Goal: Transaction & Acquisition: Book appointment/travel/reservation

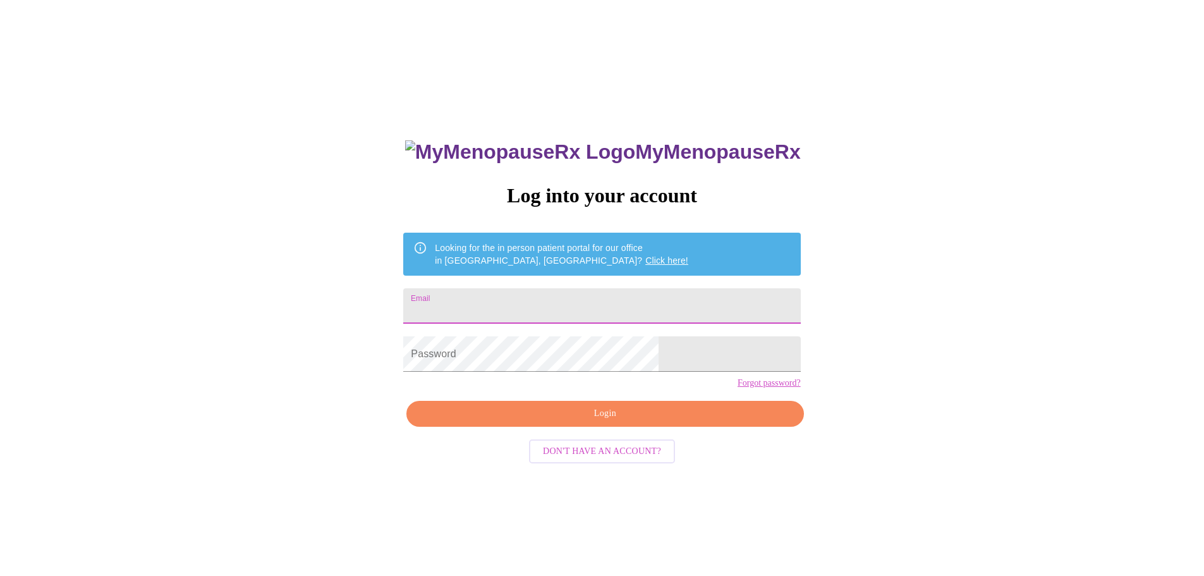
click at [594, 306] on input "Email" at bounding box center [601, 305] width 397 height 35
type input "[PERSON_NAME][EMAIL_ADDRESS][DOMAIN_NAME]"
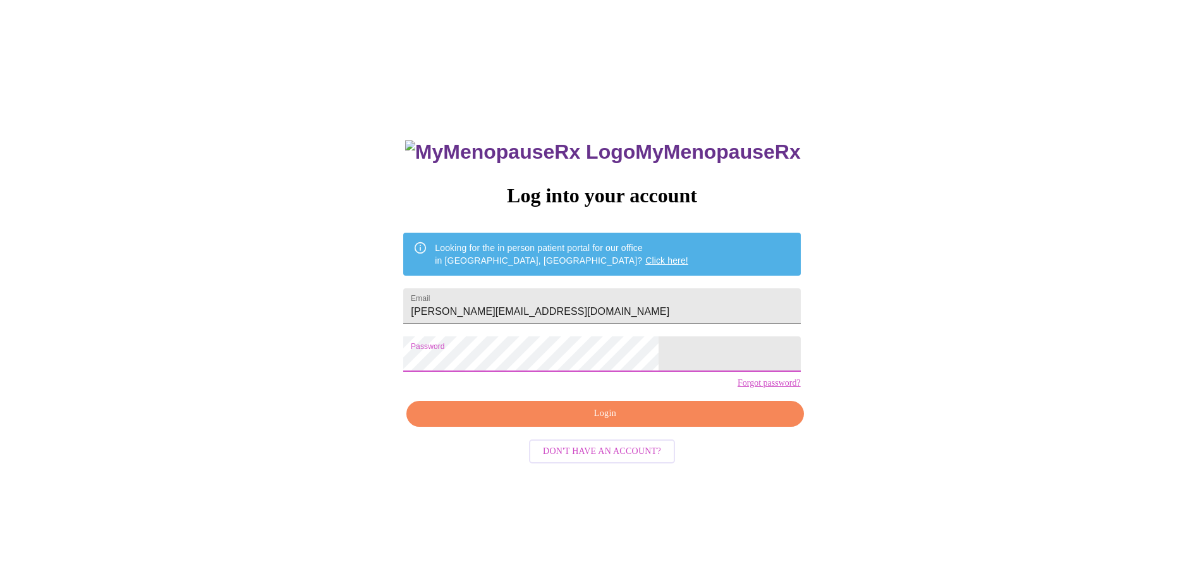
click at [581, 422] on span "Login" at bounding box center [605, 414] width 368 height 16
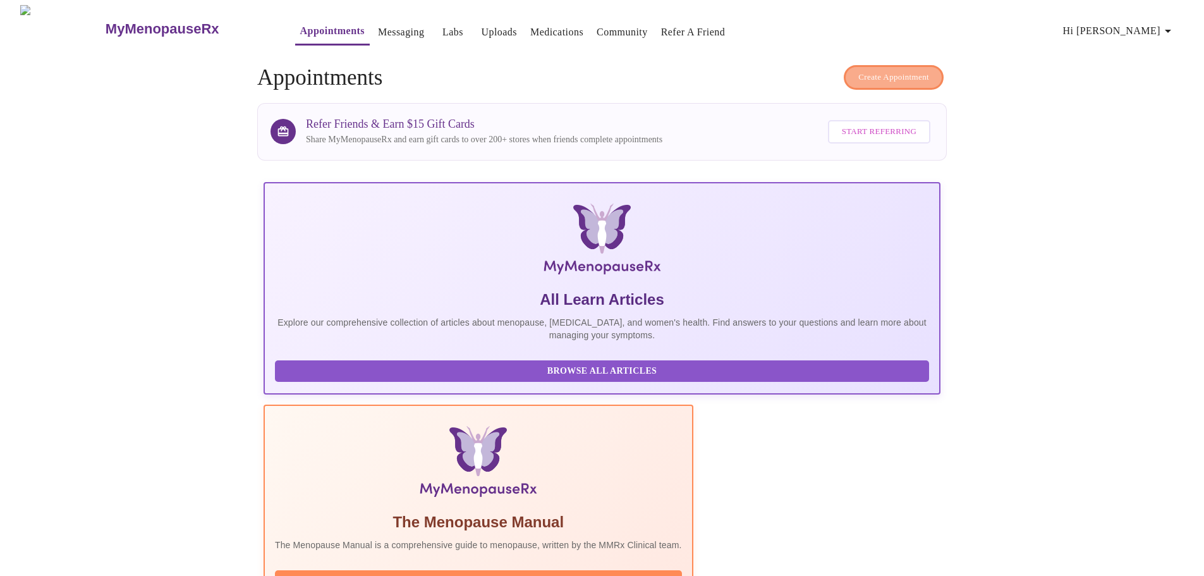
click at [891, 76] on span "Create Appointment" at bounding box center [894, 77] width 71 height 15
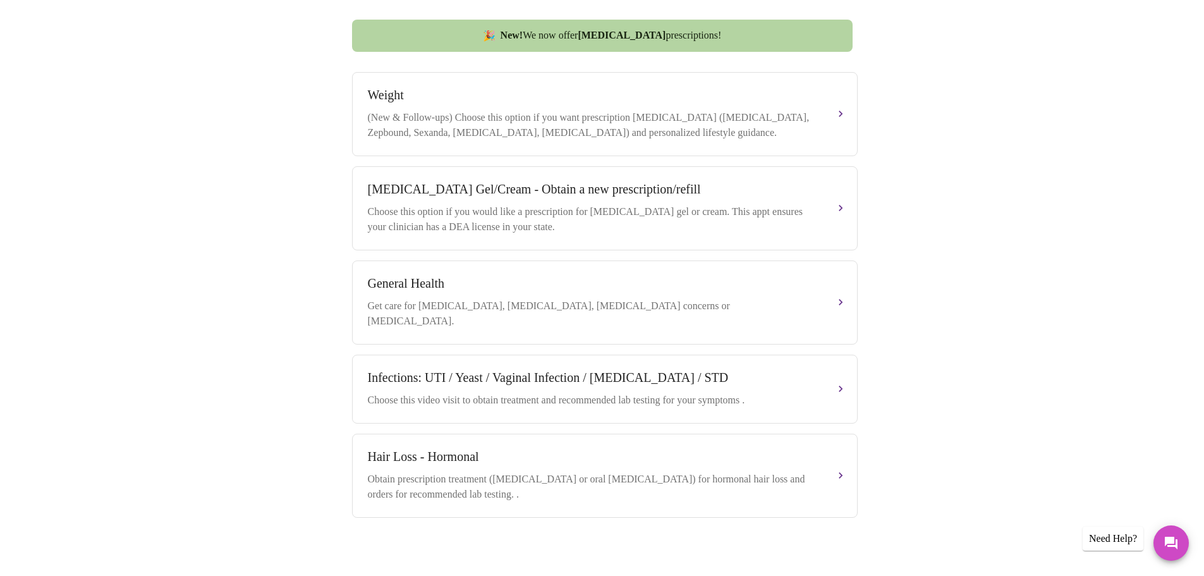
scroll to position [467, 0]
click at [833, 468] on button "Hair Loss - Hormonal Obtain prescription treatment (spironolactone or oral mino…" at bounding box center [605, 475] width 506 height 84
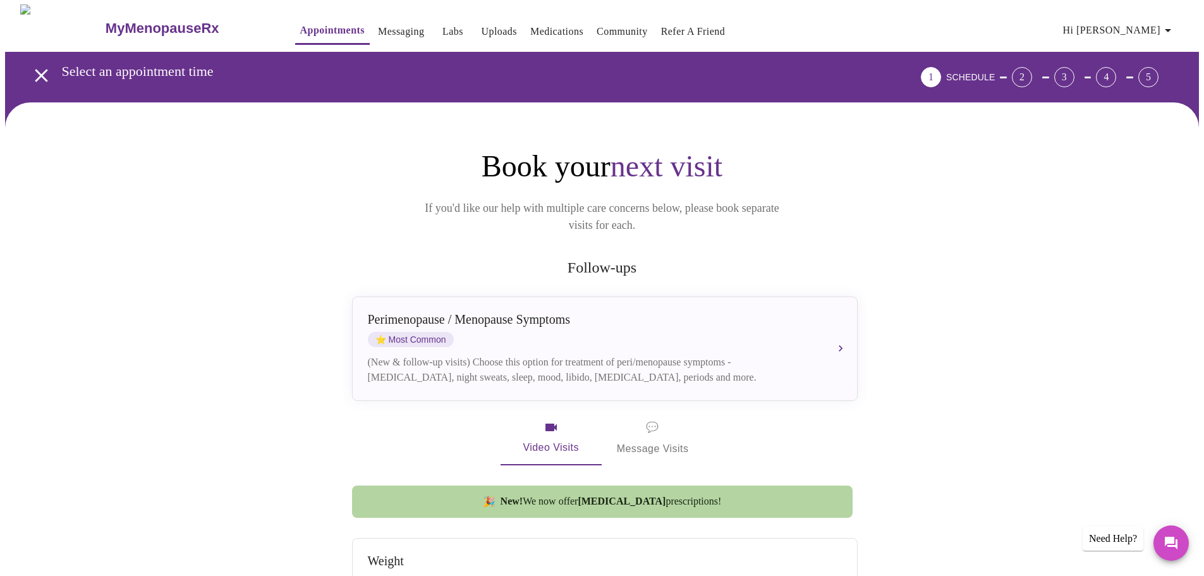
scroll to position [0, 0]
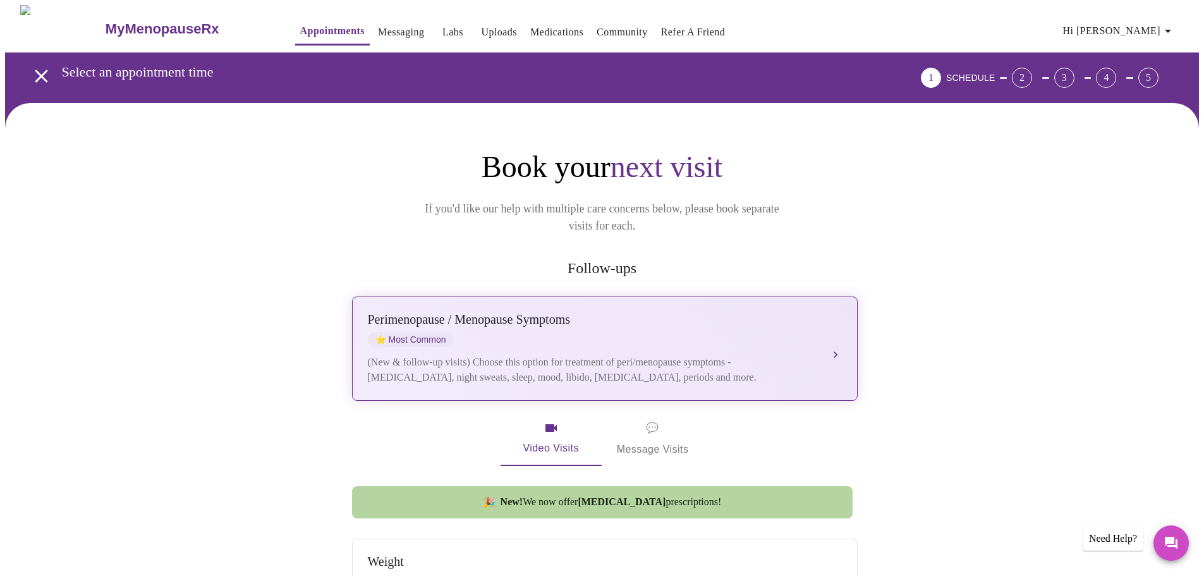
click at [620, 324] on div "Perimenopause / Menopause Symptoms ⭐ Most Common" at bounding box center [592, 329] width 449 height 35
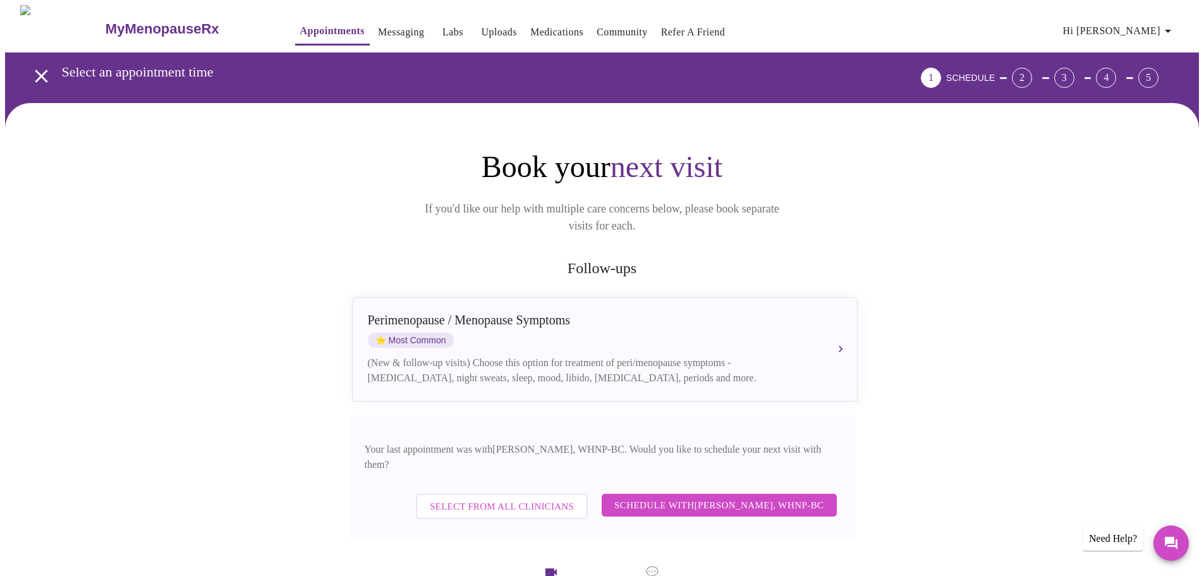
click at [712, 497] on span "Schedule with Meghan Matz, WHNP-BC" at bounding box center [720, 505] width 210 height 16
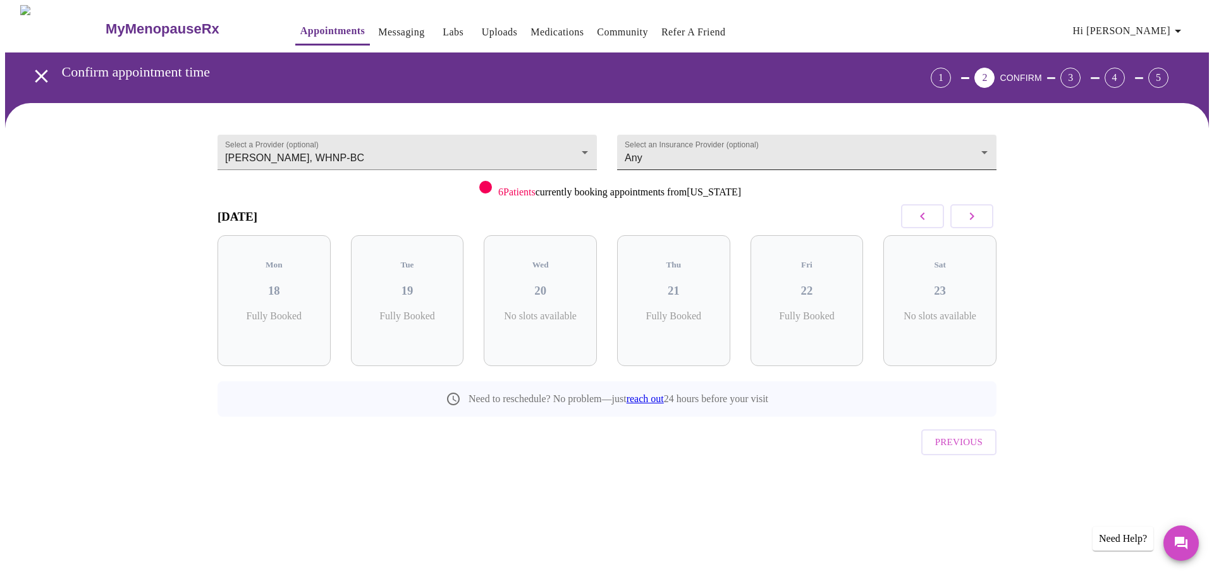
click at [783, 144] on body "MyMenopauseRx Appointments Messaging Labs Uploads Medications Community Refer a…" at bounding box center [607, 261] width 1204 height 513
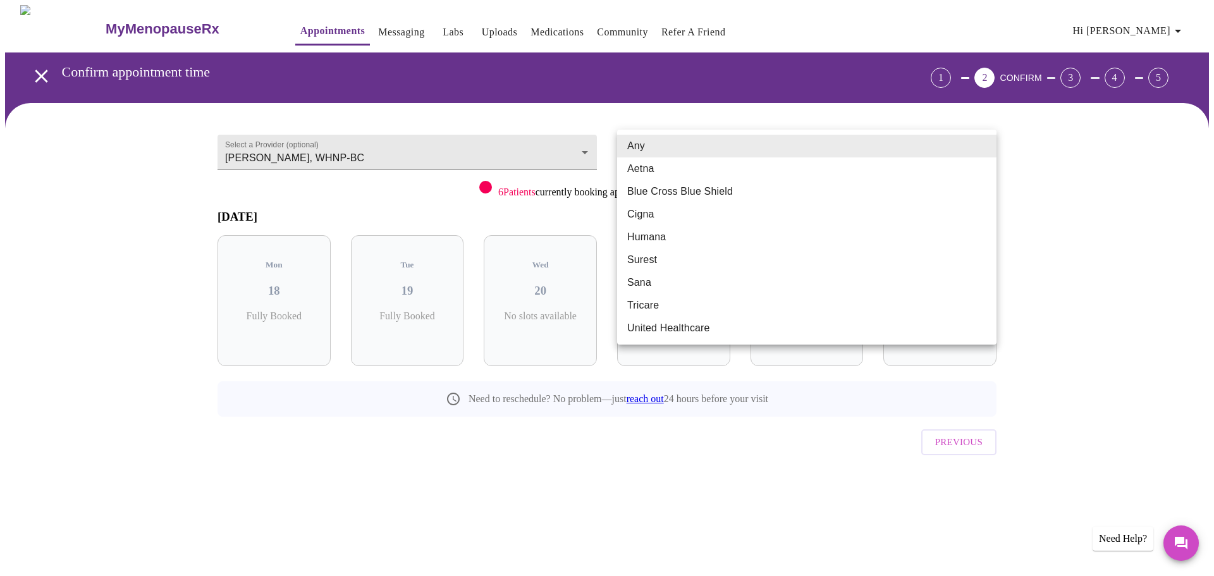
click at [703, 327] on li "United Healthcare" at bounding box center [806, 328] width 379 height 23
type input "United Healthcare"
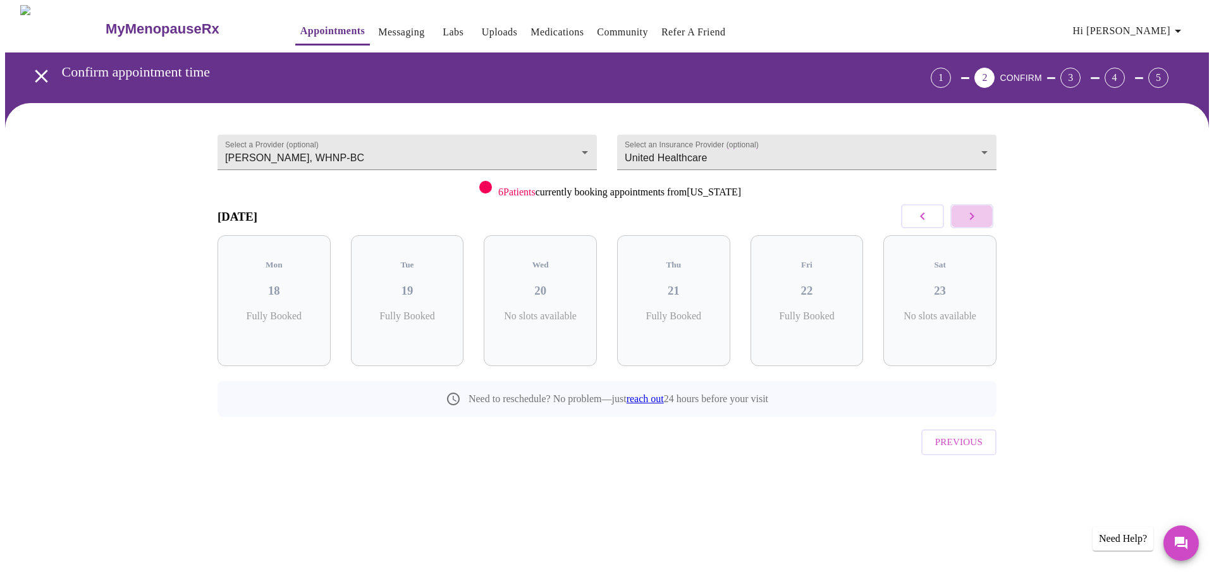
click at [978, 214] on icon "button" at bounding box center [971, 216] width 15 height 15
click at [961, 284] on h3 "28" at bounding box center [939, 291] width 93 height 14
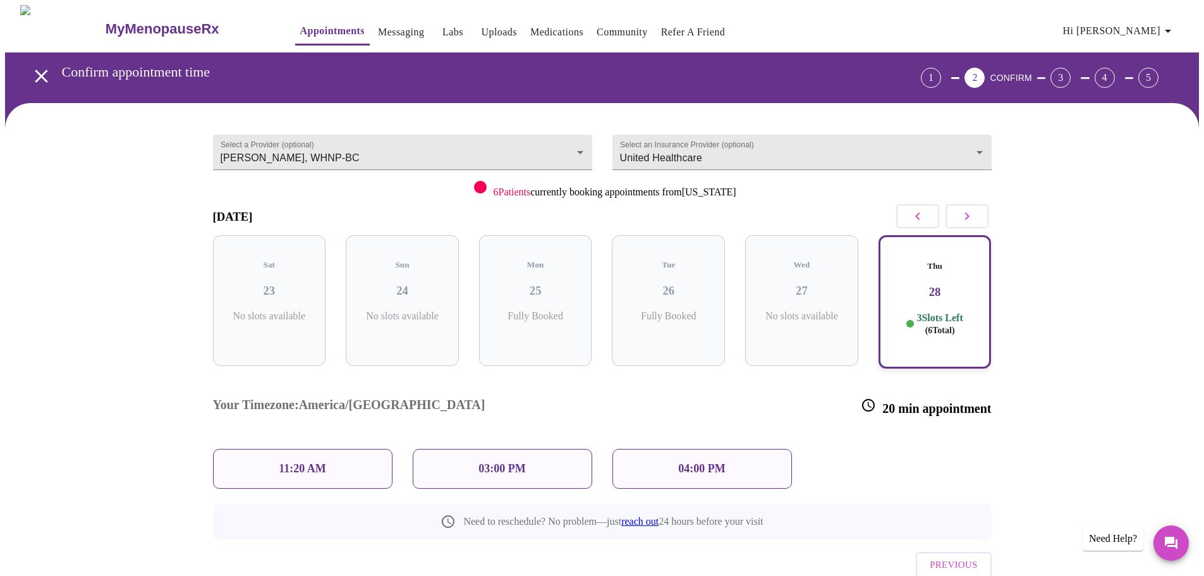
click at [342, 449] on div "11:20 AM" at bounding box center [303, 469] width 180 height 40
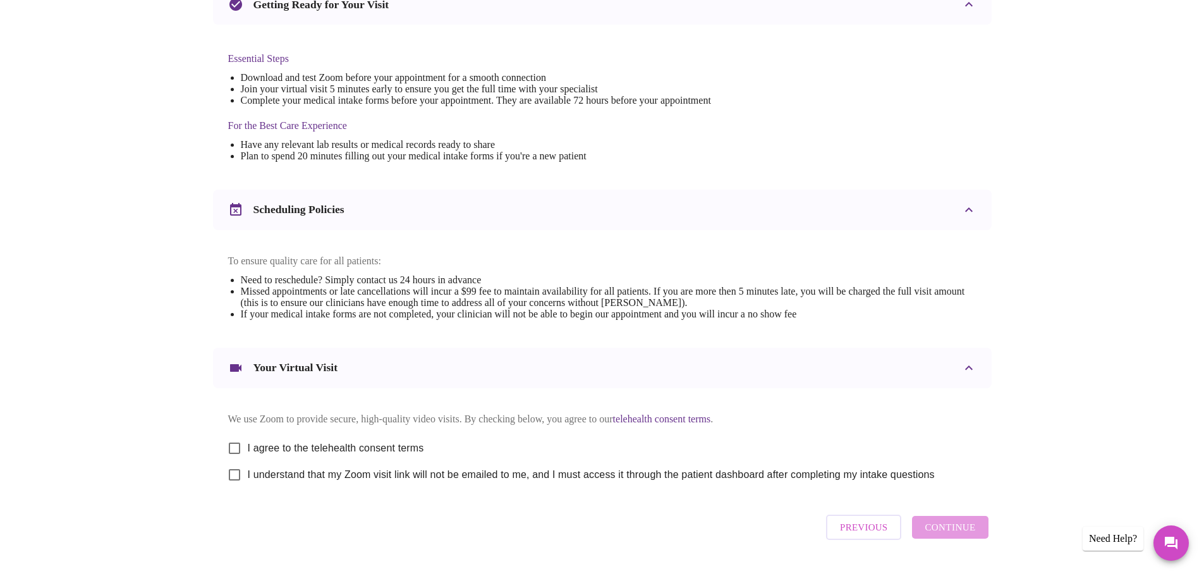
scroll to position [341, 0]
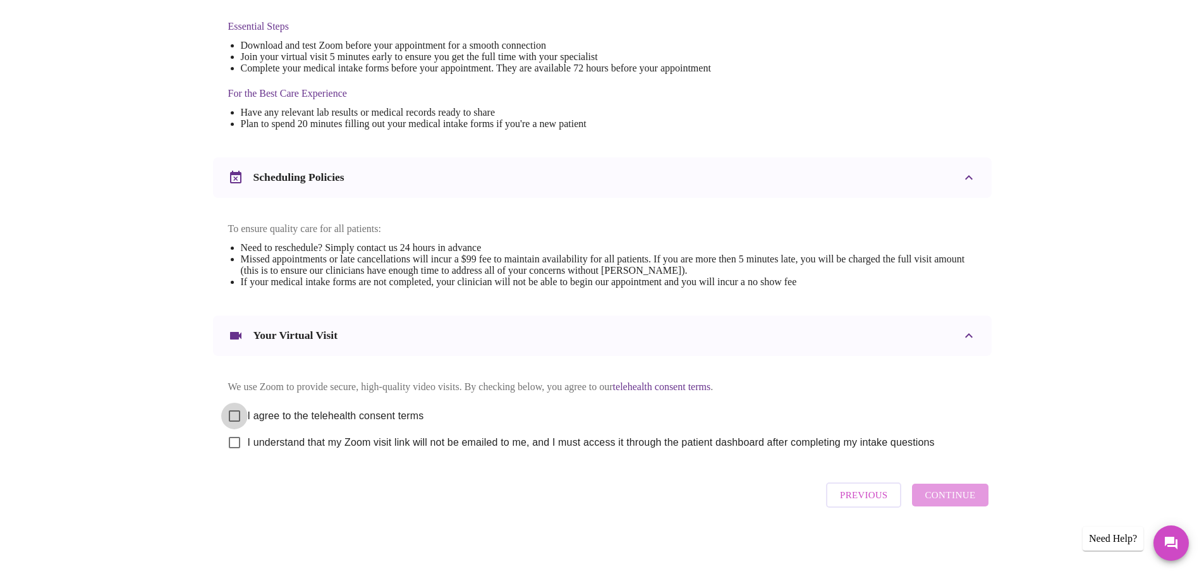
click at [236, 408] on input "I agree to the telehealth consent terms" at bounding box center [234, 416] width 27 height 27
checkbox input "true"
click at [236, 441] on input "I understand that my Zoom visit link will not be emailed to me, and I must acce…" at bounding box center [234, 442] width 27 height 27
checkbox input "true"
click at [955, 498] on span "Continue" at bounding box center [950, 495] width 51 height 16
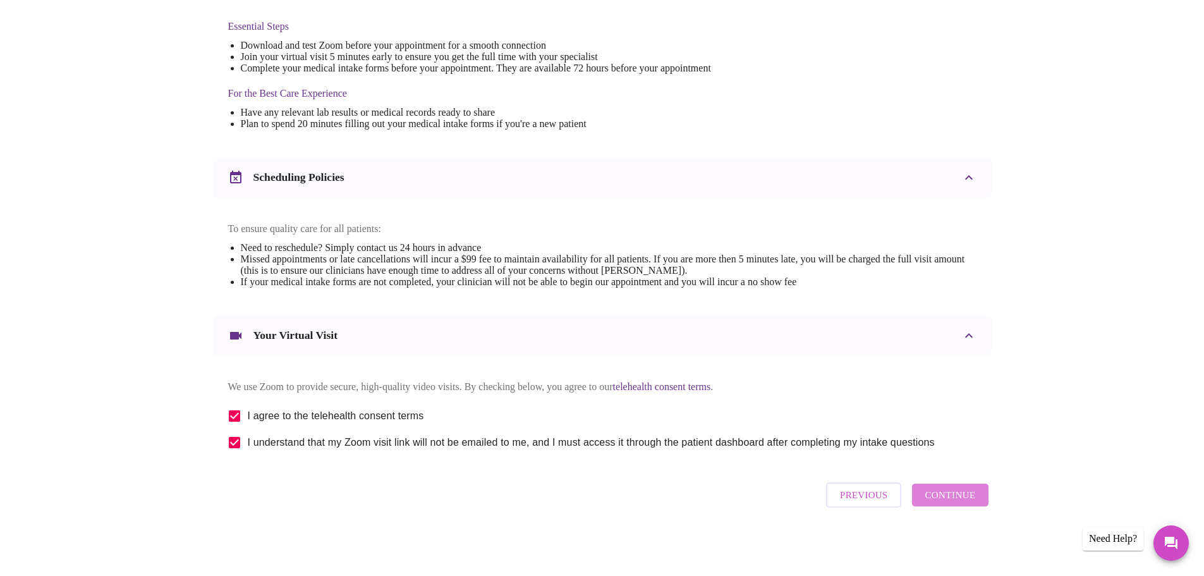
scroll to position [0, 0]
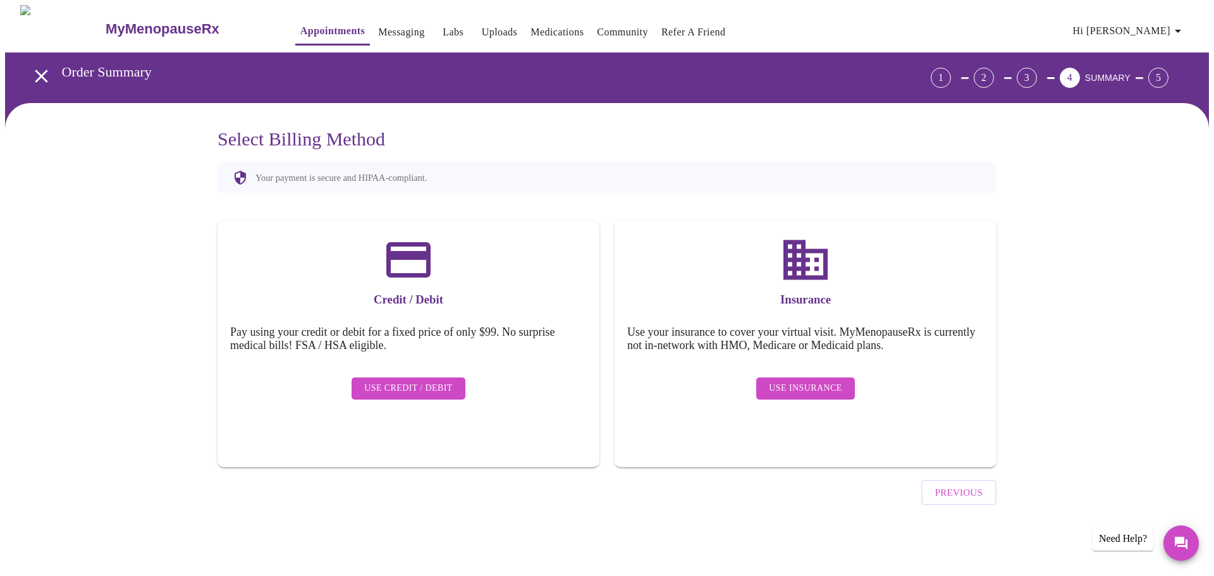
click at [805, 382] on span "Use Insurance" at bounding box center [805, 389] width 73 height 16
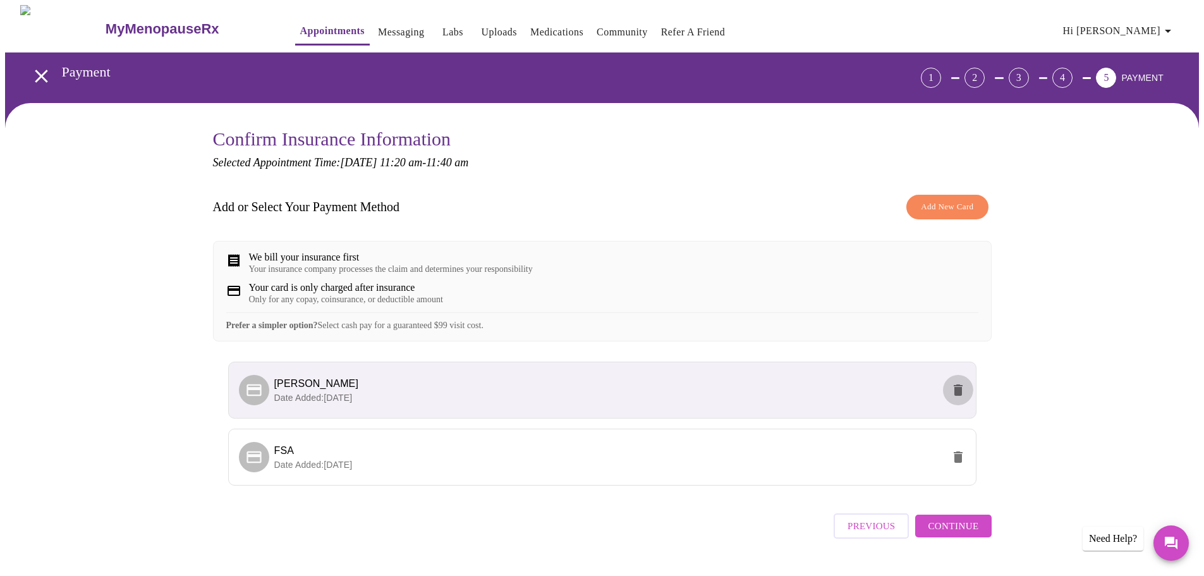
click at [958, 396] on icon "delete" at bounding box center [958, 389] width 9 height 11
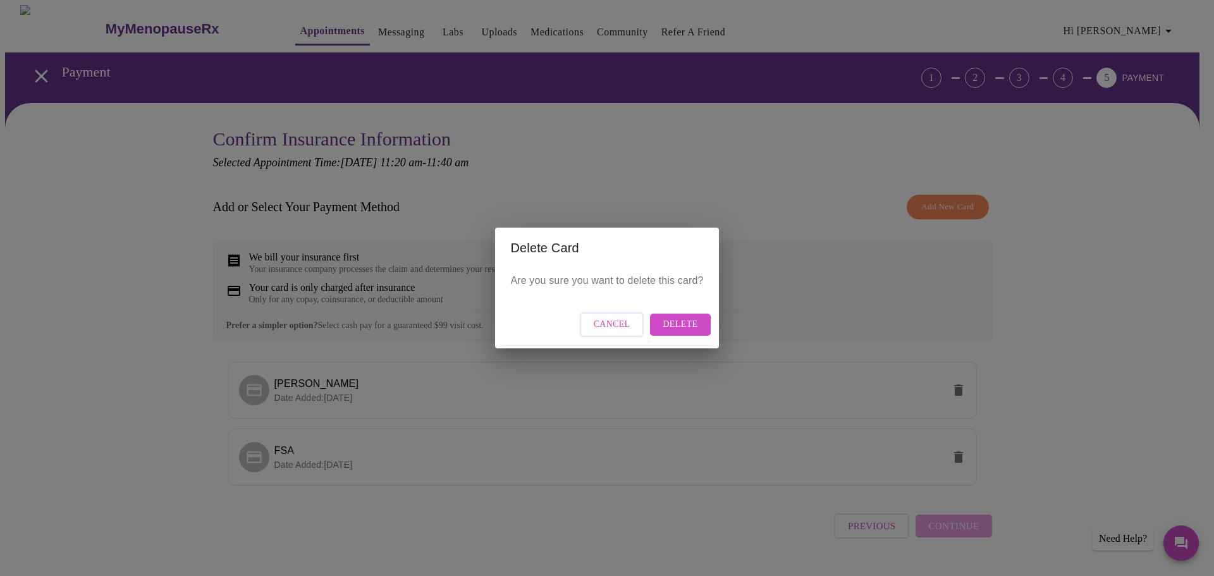
click at [682, 324] on span "Delete" at bounding box center [680, 325] width 35 height 16
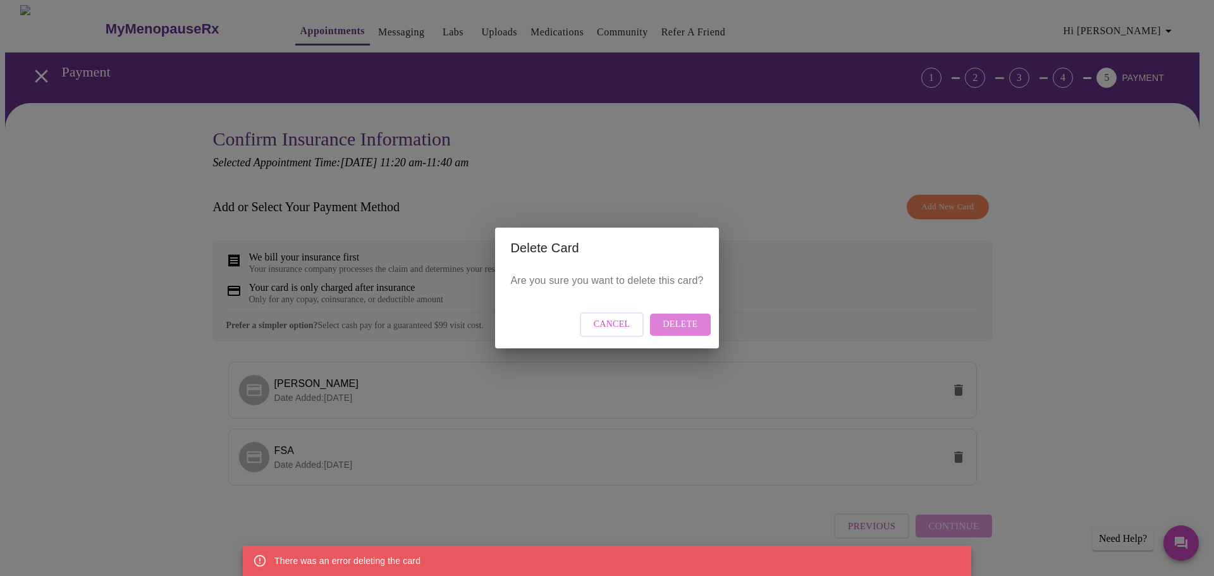
click at [683, 326] on span "Delete" at bounding box center [680, 325] width 35 height 16
click at [683, 324] on span "Delete" at bounding box center [680, 325] width 35 height 16
click at [622, 324] on span "Cancel" at bounding box center [612, 325] width 37 height 16
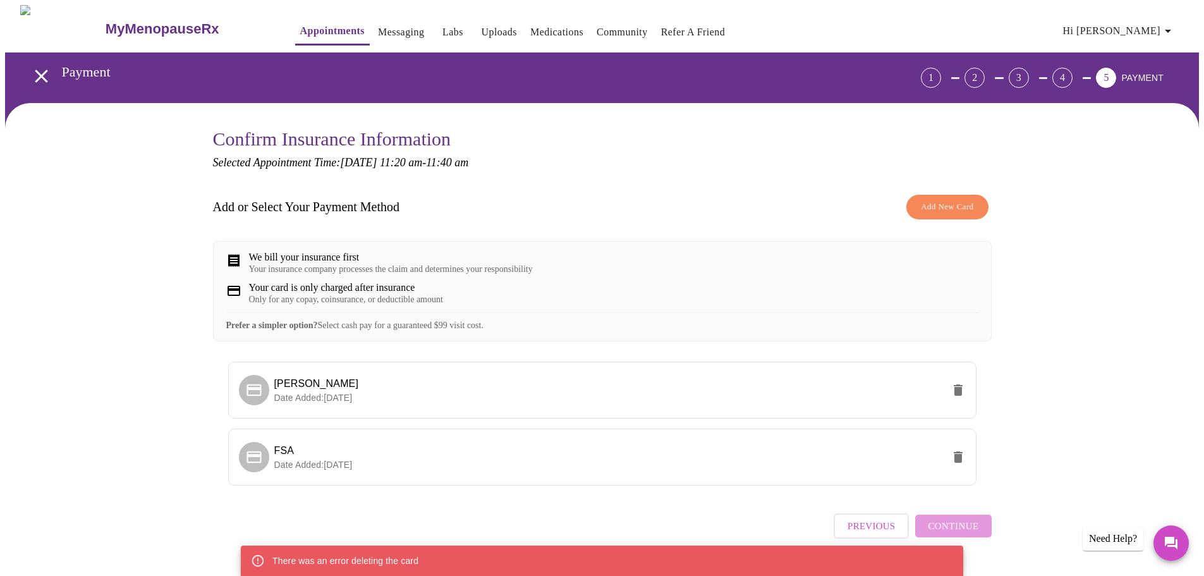
click at [953, 204] on span "Add New Card" at bounding box center [947, 207] width 52 height 15
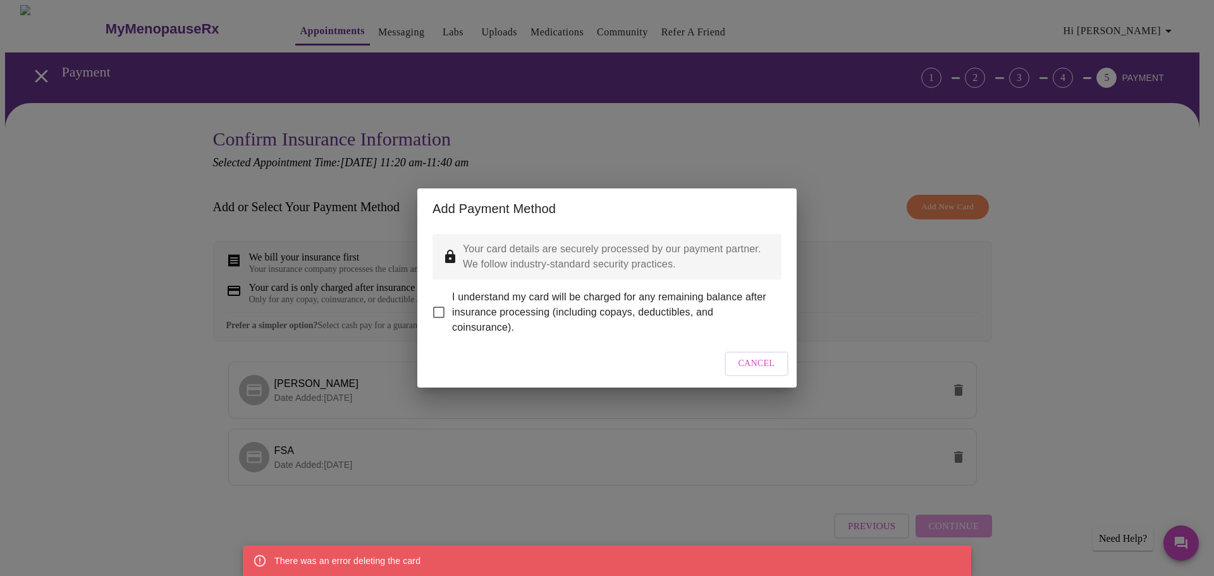
click at [439, 303] on input "I understand my card will be charged for any remaining balance after insurance …" at bounding box center [438, 312] width 27 height 27
checkbox input "true"
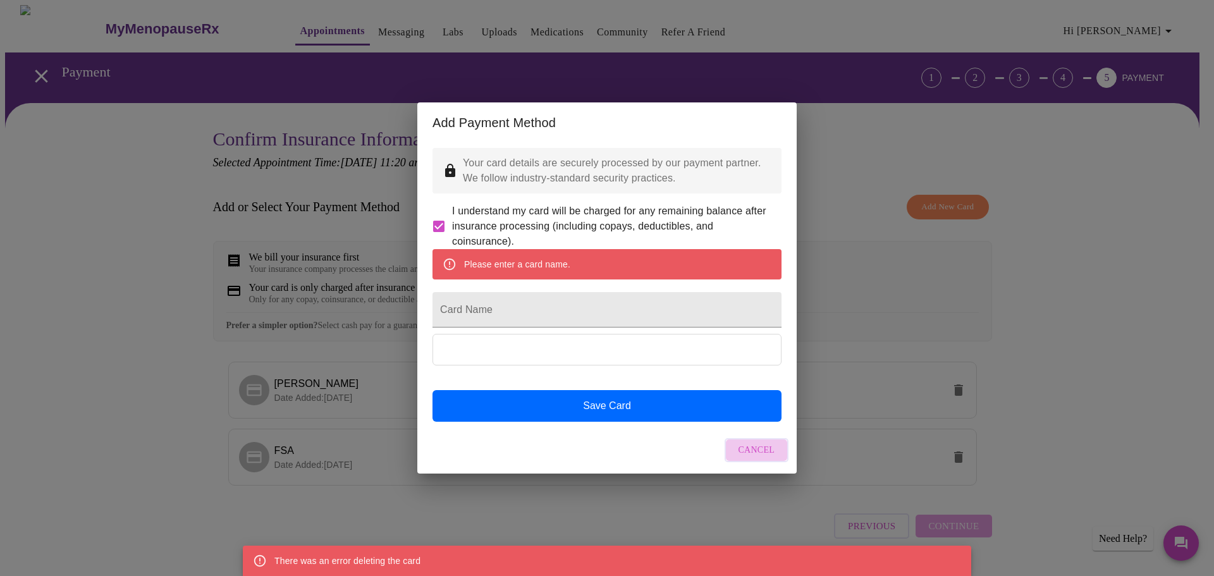
click at [758, 458] on span "Cancel" at bounding box center [756, 451] width 37 height 16
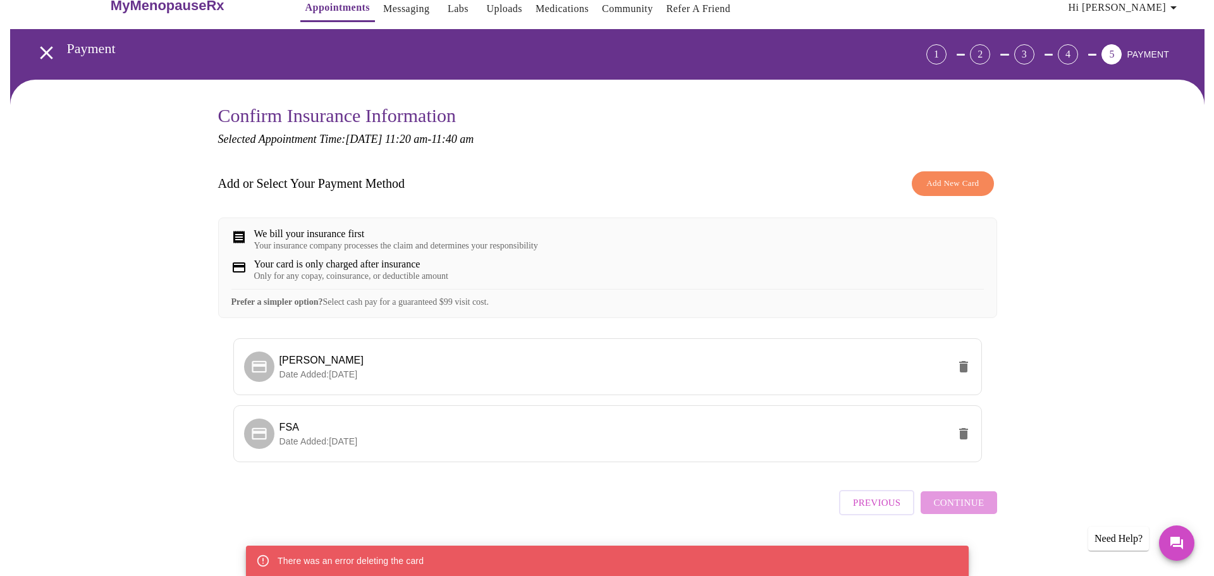
scroll to position [42, 0]
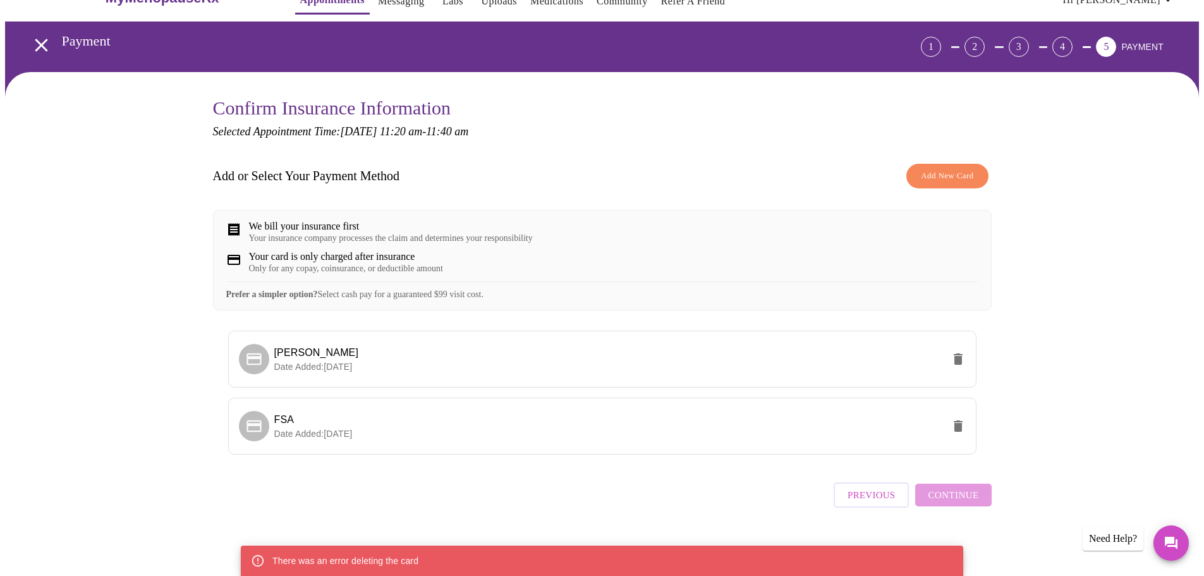
click at [323, 221] on div "We bill your insurance first" at bounding box center [391, 226] width 284 height 11
click at [772, 470] on ul "Julie Myzia Date Added: 07-11-2024 FSA Date Added: 08-27-2024" at bounding box center [602, 398] width 749 height 144
click at [1168, 544] on icon "Messages" at bounding box center [1171, 542] width 15 height 15
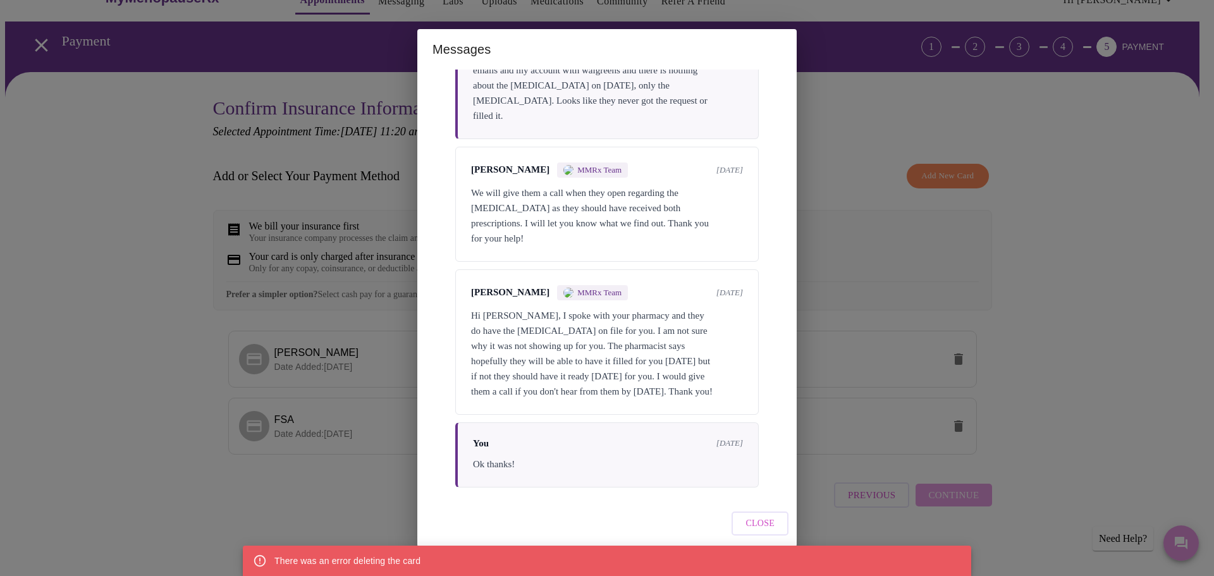
scroll to position [5453, 0]
click at [747, 516] on button "Close" at bounding box center [759, 523] width 57 height 25
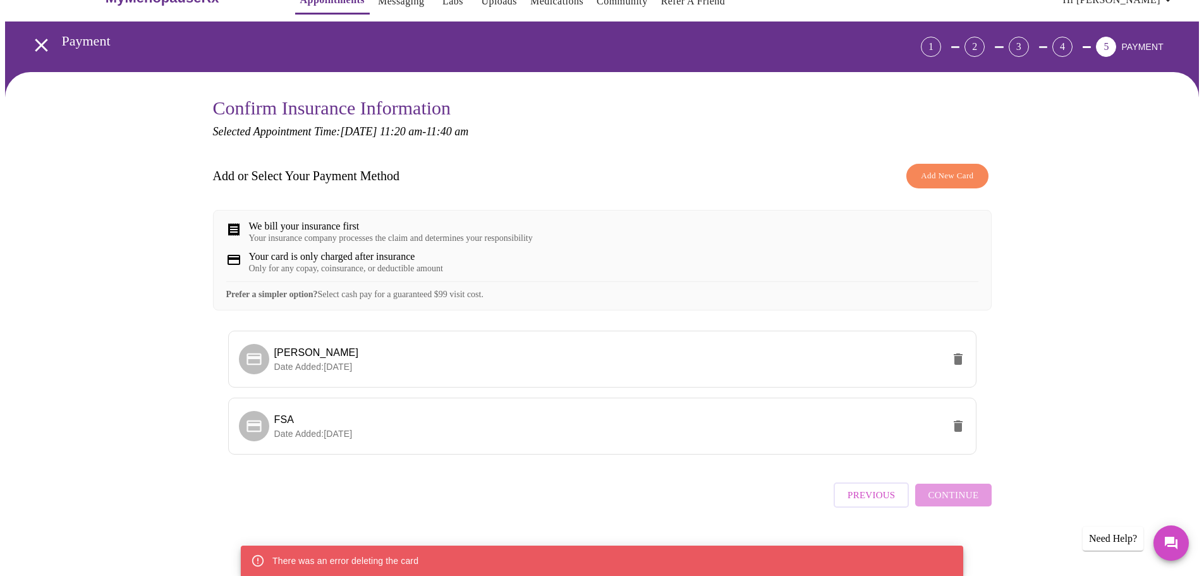
click at [1127, 539] on div "Need Help?" at bounding box center [1113, 539] width 61 height 24
click at [1183, 540] on button "Messages" at bounding box center [1171, 542] width 35 height 35
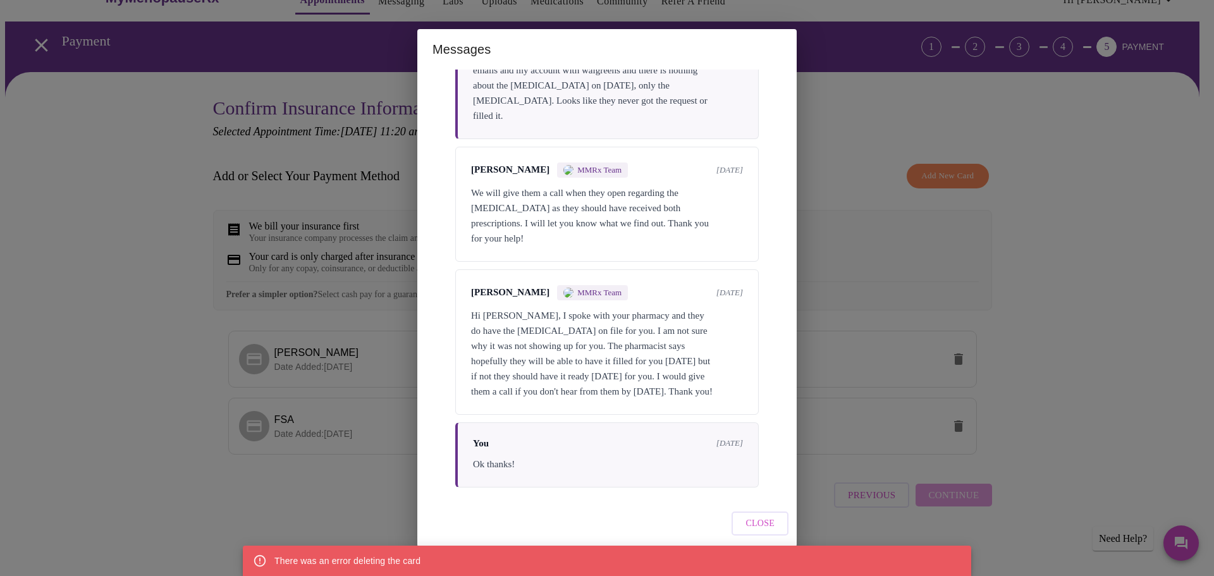
click at [652, 470] on div "You 4 months ago Ok thanks!" at bounding box center [606, 454] width 303 height 65
click at [1125, 391] on div "Messages Messages are typically reviewed within 1-2 business days You a year ag…" at bounding box center [607, 288] width 1214 height 576
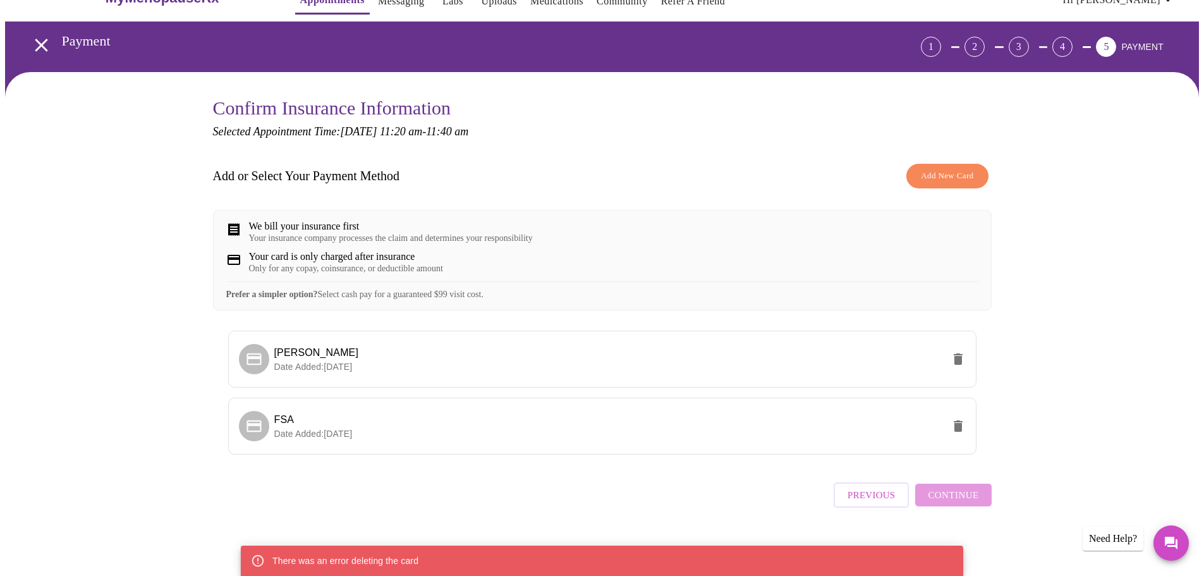
click at [35, 34] on icon "open drawer" at bounding box center [41, 45] width 22 height 22
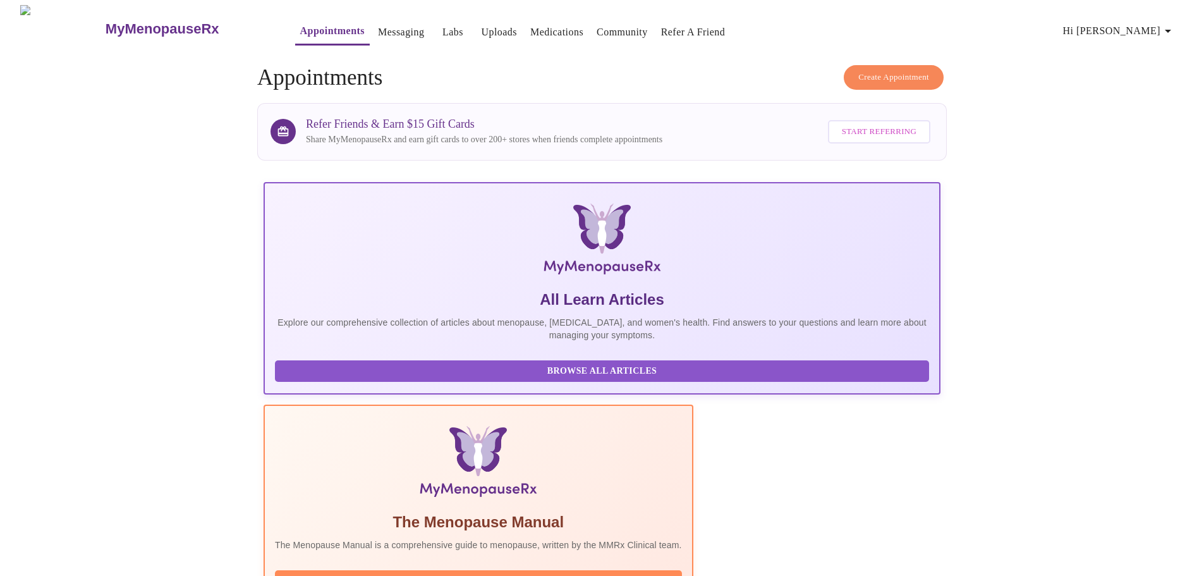
click at [481, 25] on link "Uploads" at bounding box center [499, 32] width 36 height 18
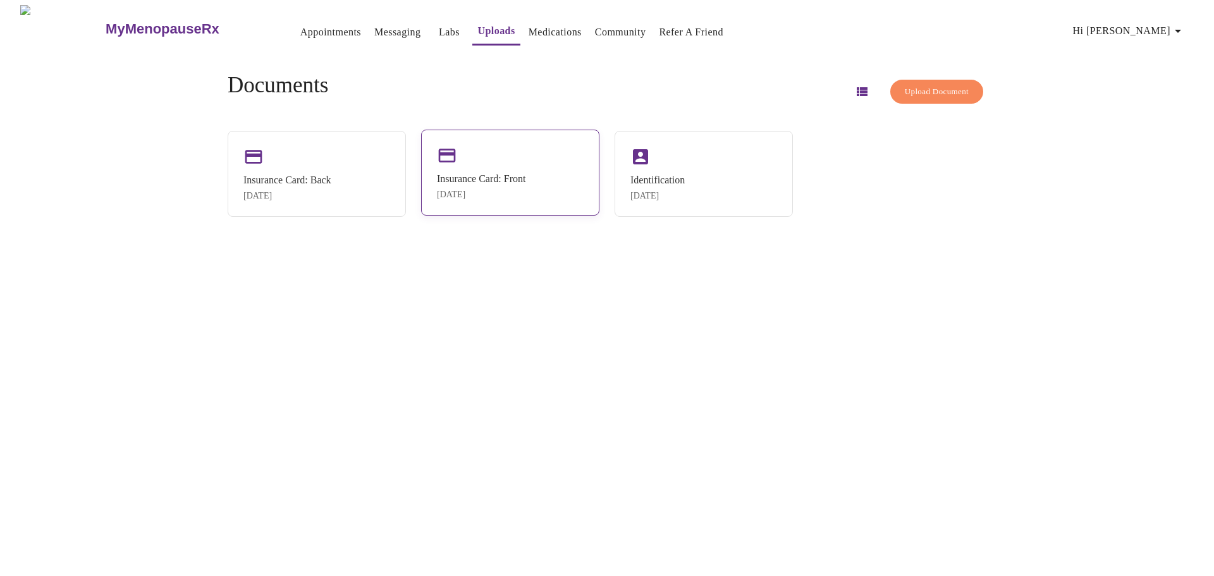
click at [506, 156] on div "Insurance Card: Front Jul 11, 2024" at bounding box center [510, 173] width 178 height 86
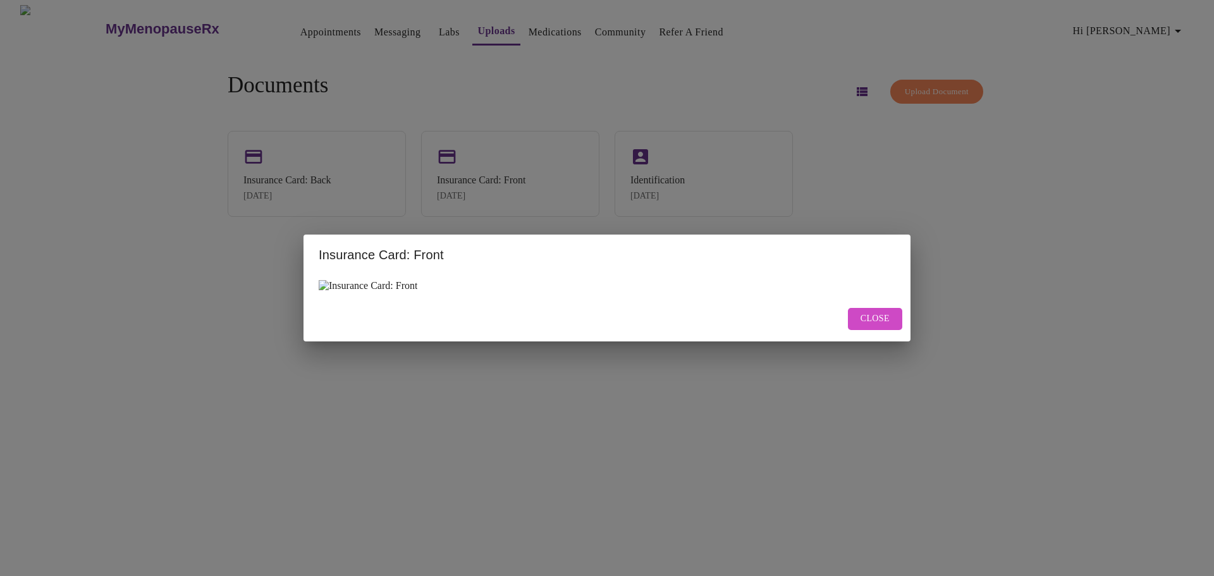
click at [912, 169] on div "Insurance Card: Front Close" at bounding box center [607, 288] width 1214 height 576
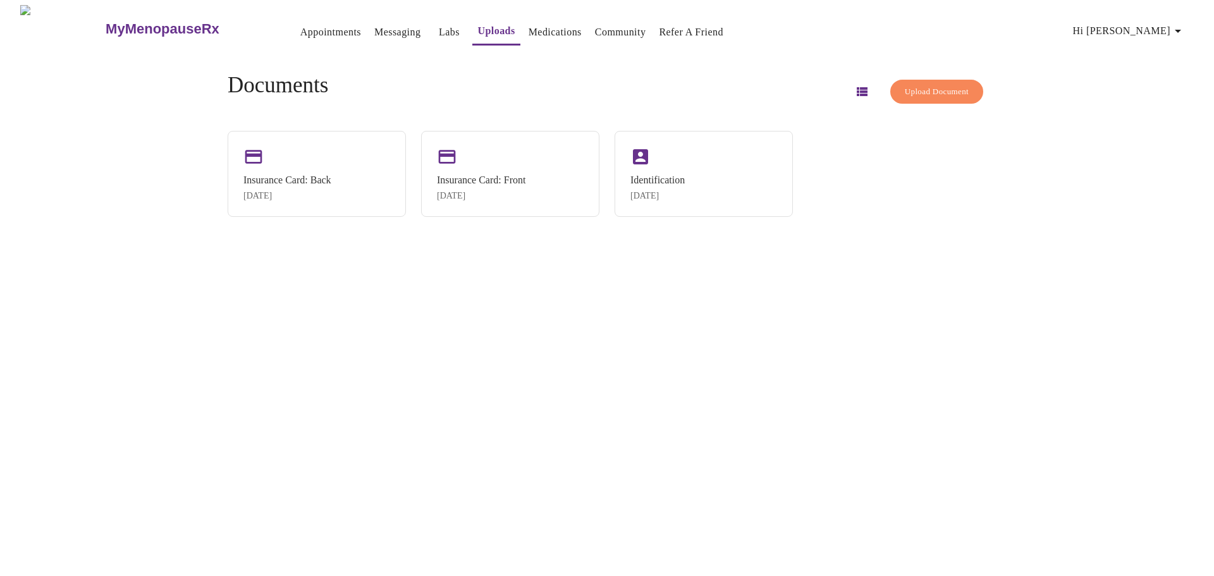
drag, startPoint x: 562, startPoint y: 171, endPoint x: 464, endPoint y: 286, distance: 151.1
click at [464, 286] on div "MyMenopauseRx Appointments Messaging Labs Uploads Medications Community Refer a…" at bounding box center [607, 293] width 1204 height 576
click at [925, 88] on span "Upload Document" at bounding box center [937, 92] width 64 height 15
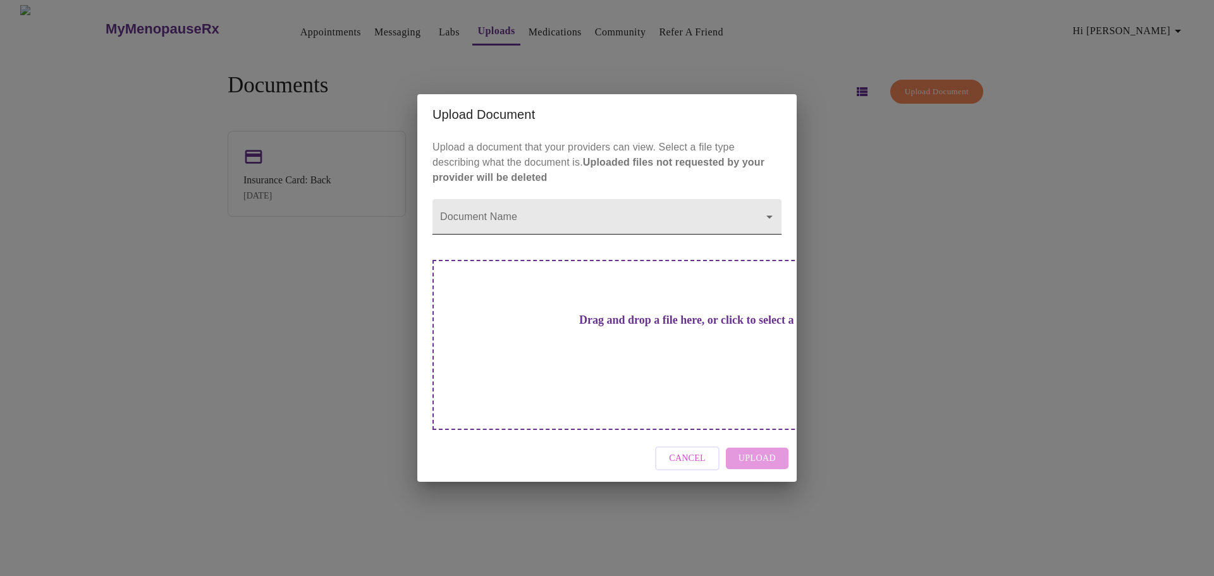
click at [745, 237] on body "MyMenopauseRx Appointments Messaging Labs Uploads Medications Community Refer a…" at bounding box center [607, 293] width 1204 height 576
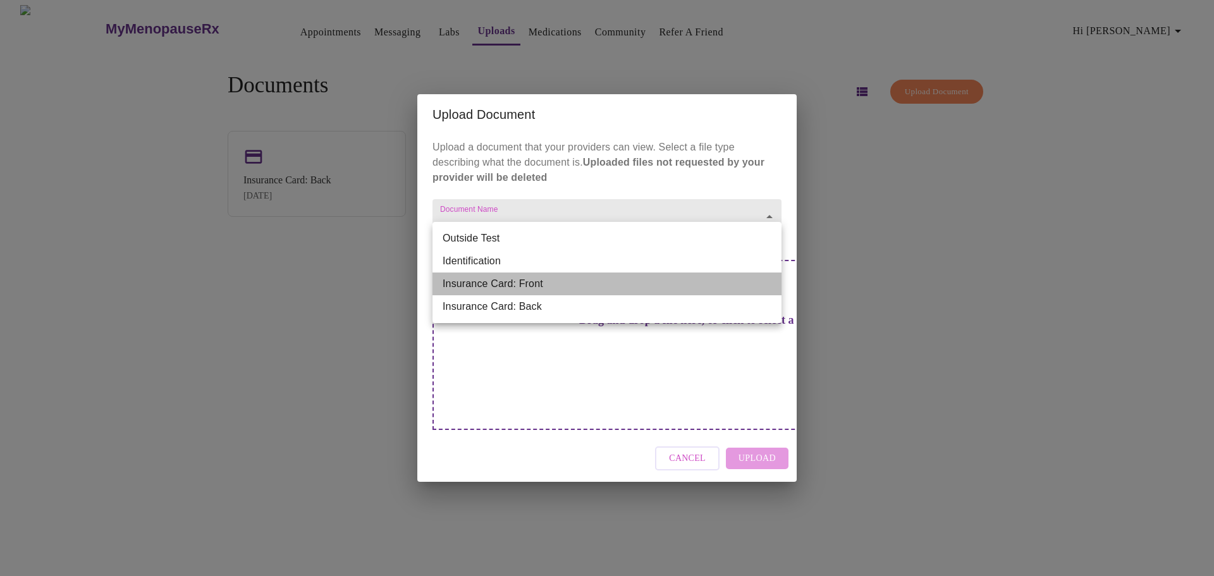
click at [532, 280] on li "Insurance Card: Front" at bounding box center [606, 283] width 349 height 23
type input "Insurance Card: Front"
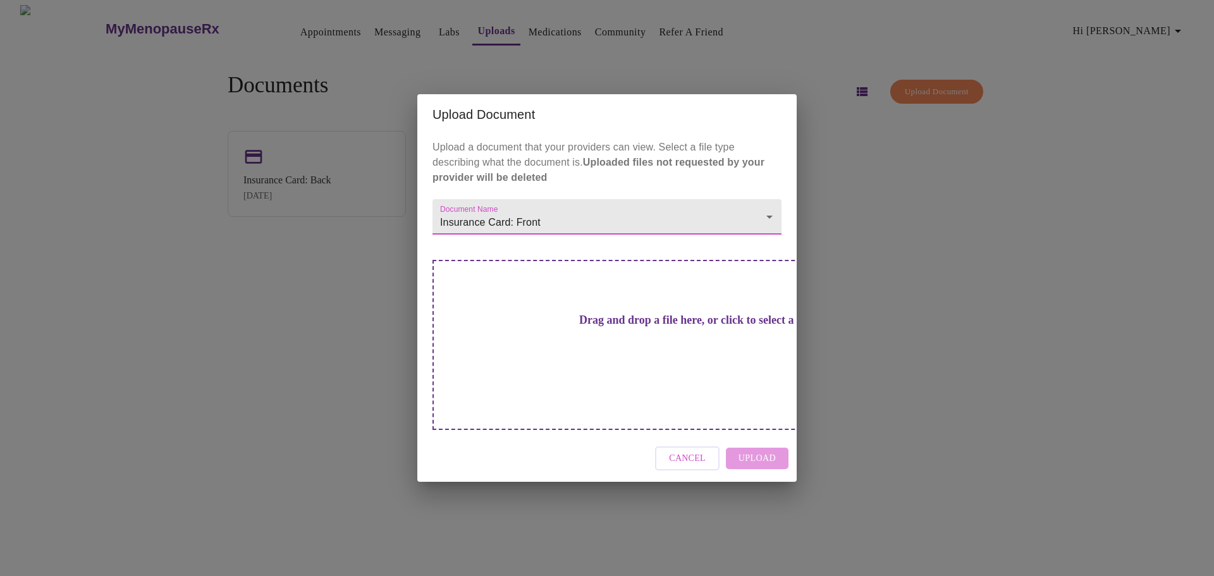
click at [635, 327] on h3 "Drag and drop a file here, or click to select a file" at bounding box center [695, 320] width 349 height 13
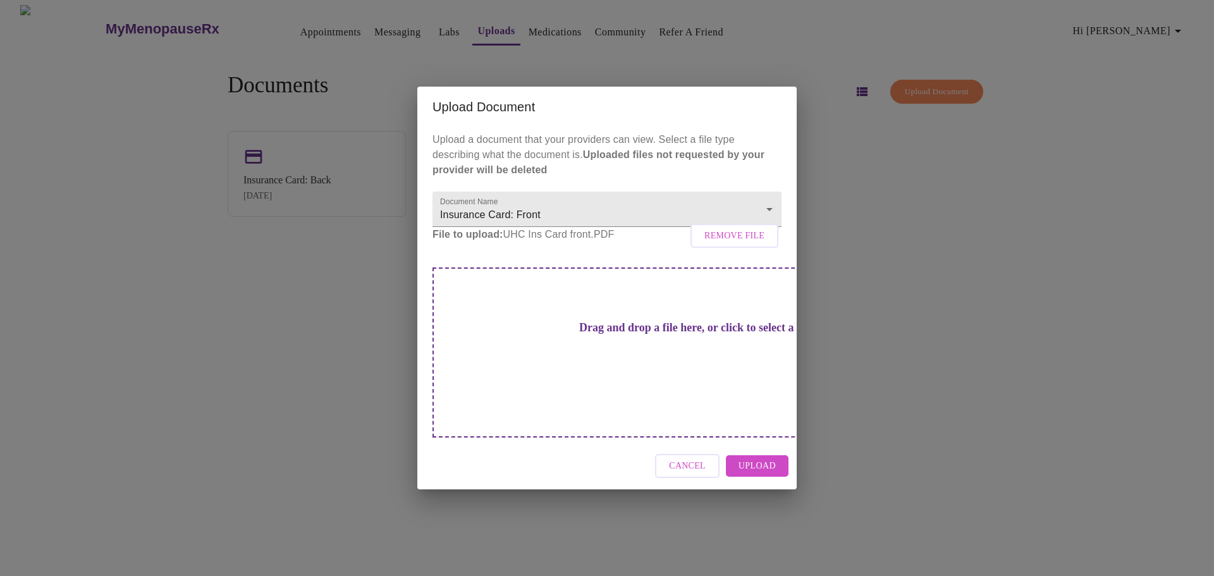
click at [764, 458] on span "Upload" at bounding box center [756, 466] width 37 height 16
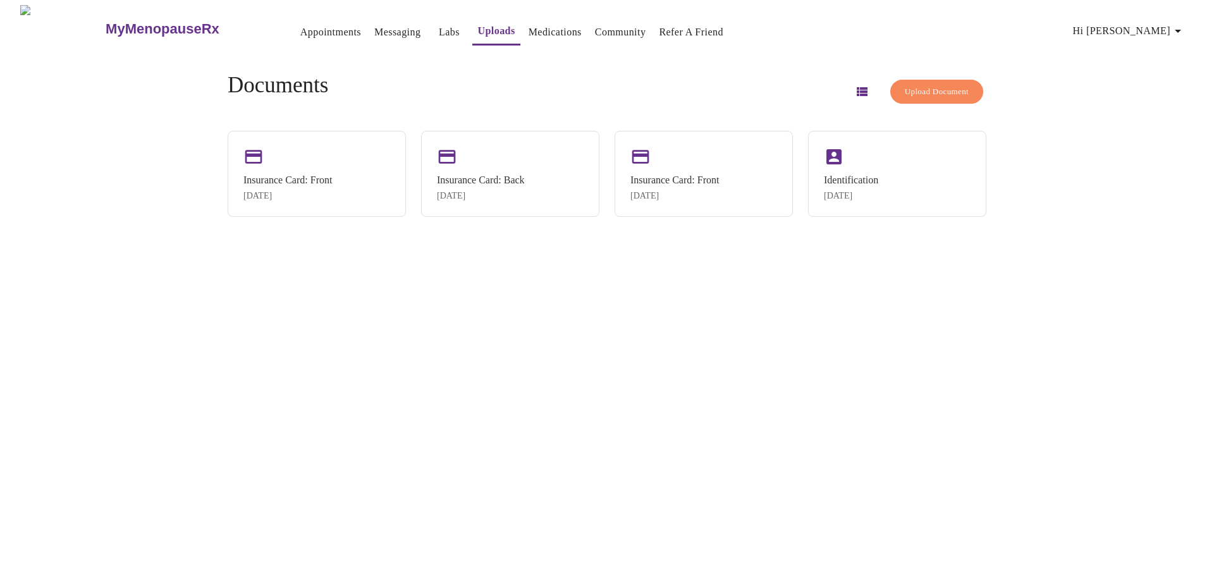
click at [914, 85] on span "Upload Document" at bounding box center [937, 92] width 64 height 15
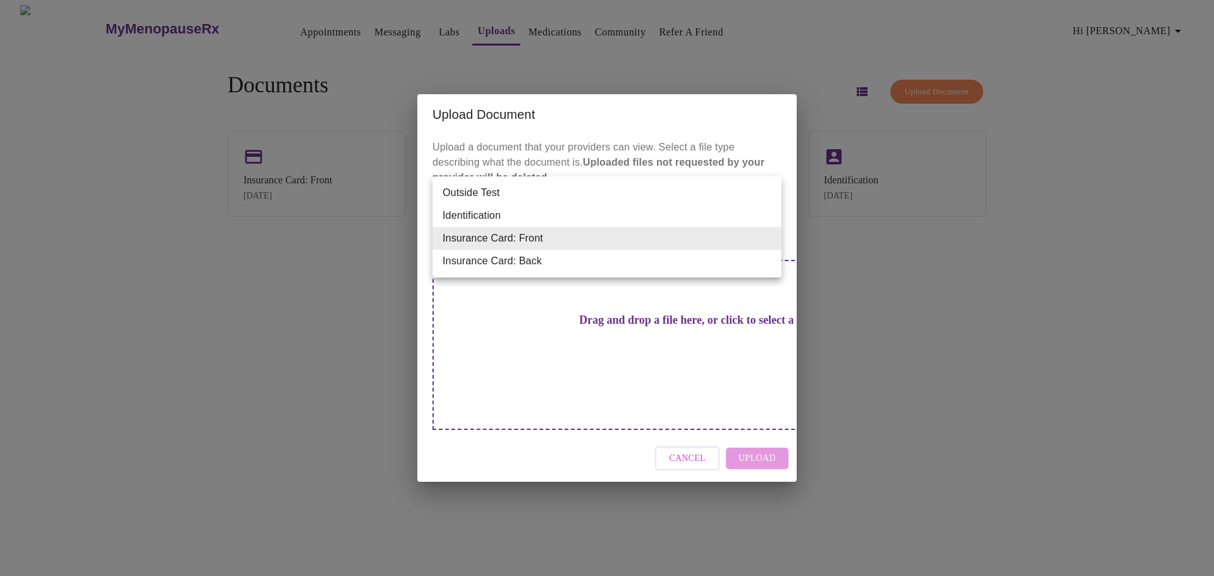
click at [657, 238] on body "MyMenopauseRx Appointments Messaging Labs Uploads Medications Community Refer a…" at bounding box center [607, 293] width 1204 height 576
click at [570, 259] on li "Insurance Card: Back" at bounding box center [606, 261] width 349 height 23
type input "Insurance Card: Back"
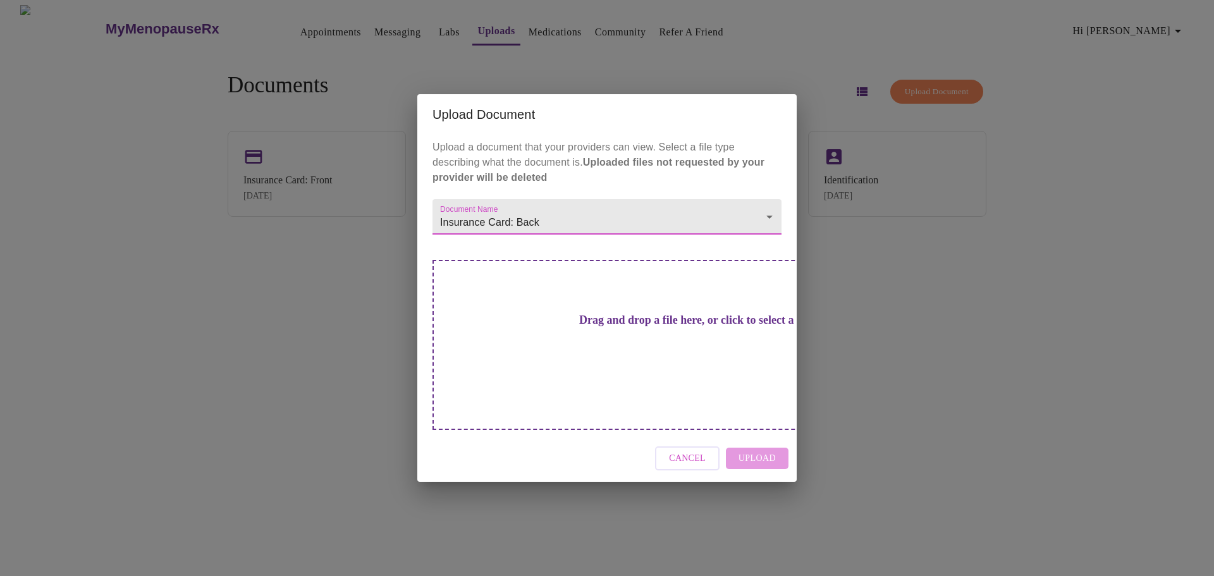
click at [588, 322] on div "Drag and drop a file here, or click to select a file" at bounding box center [695, 345] width 526 height 170
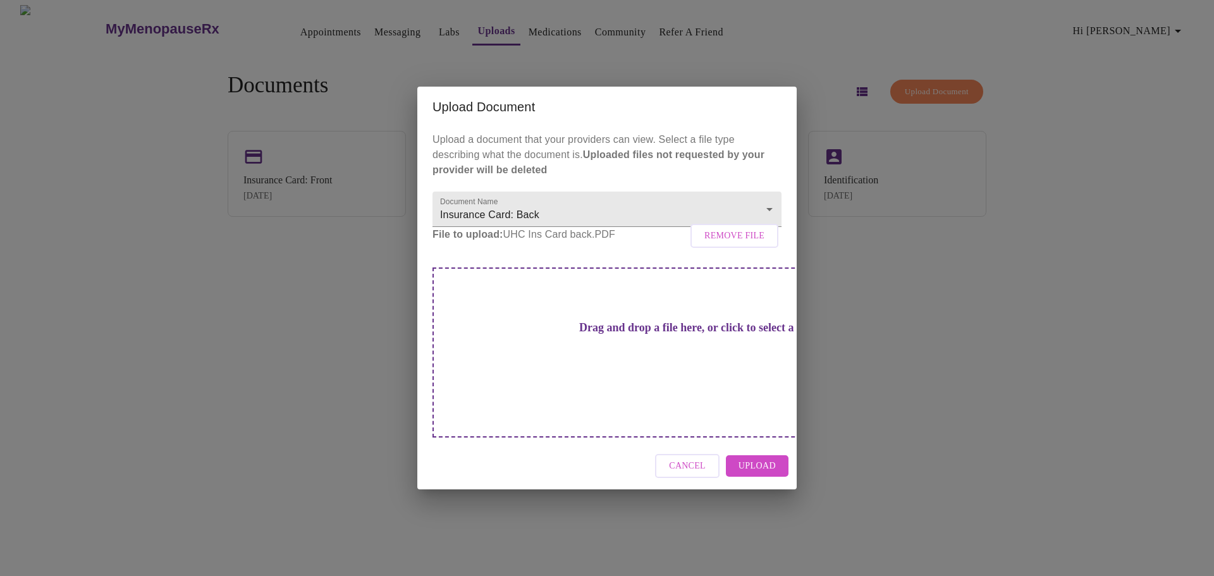
click at [750, 458] on span "Upload" at bounding box center [756, 466] width 37 height 16
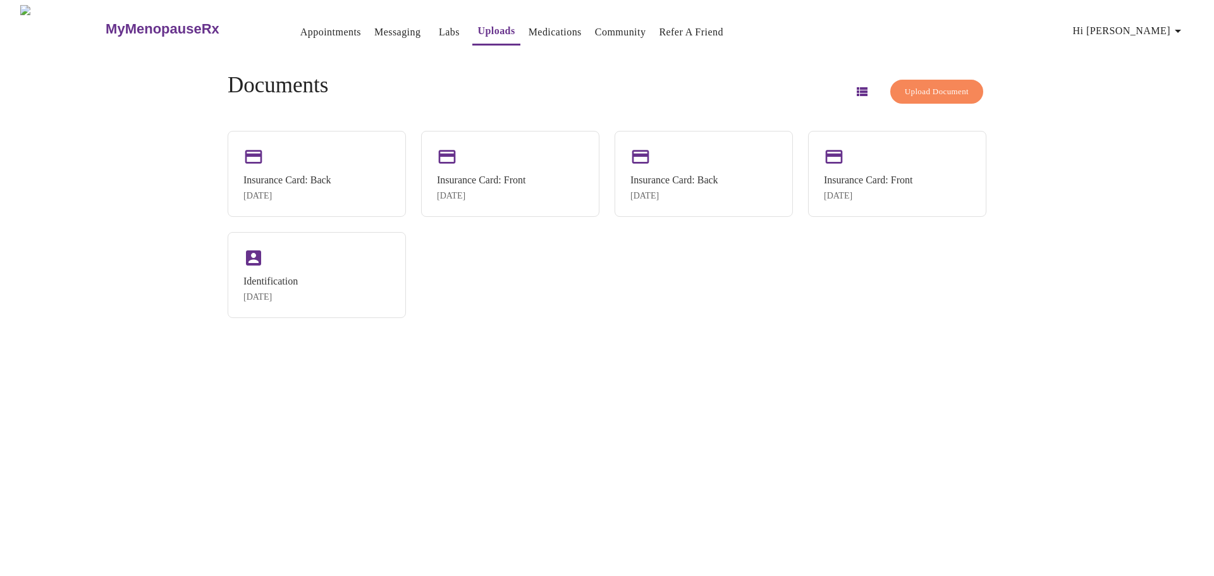
click at [302, 23] on link "Appointments" at bounding box center [330, 32] width 61 height 18
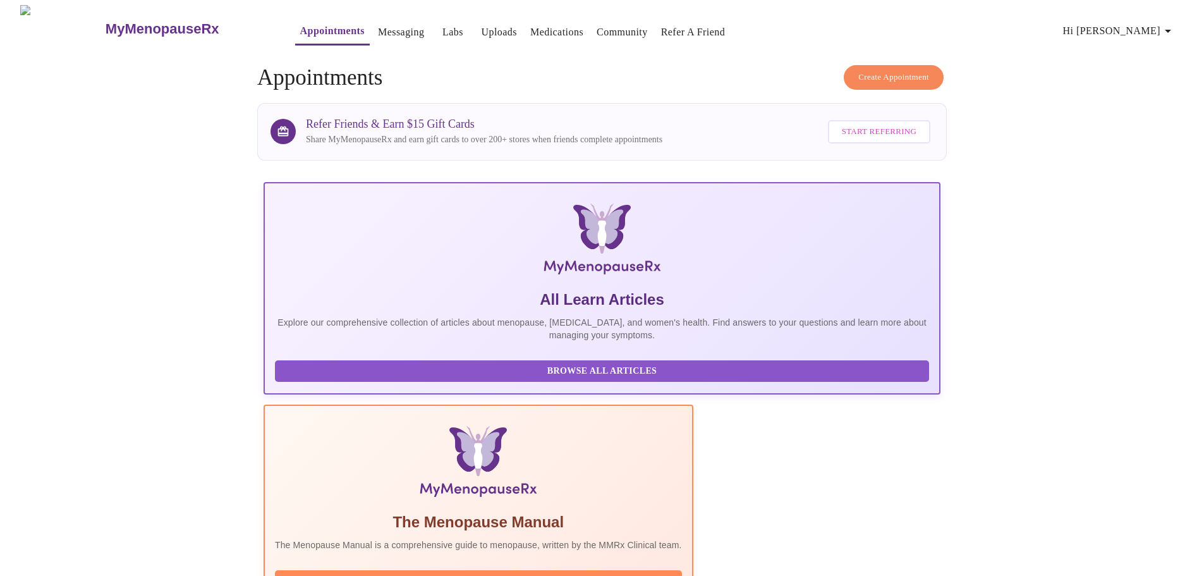
click at [900, 72] on span "Create Appointment" at bounding box center [894, 77] width 71 height 15
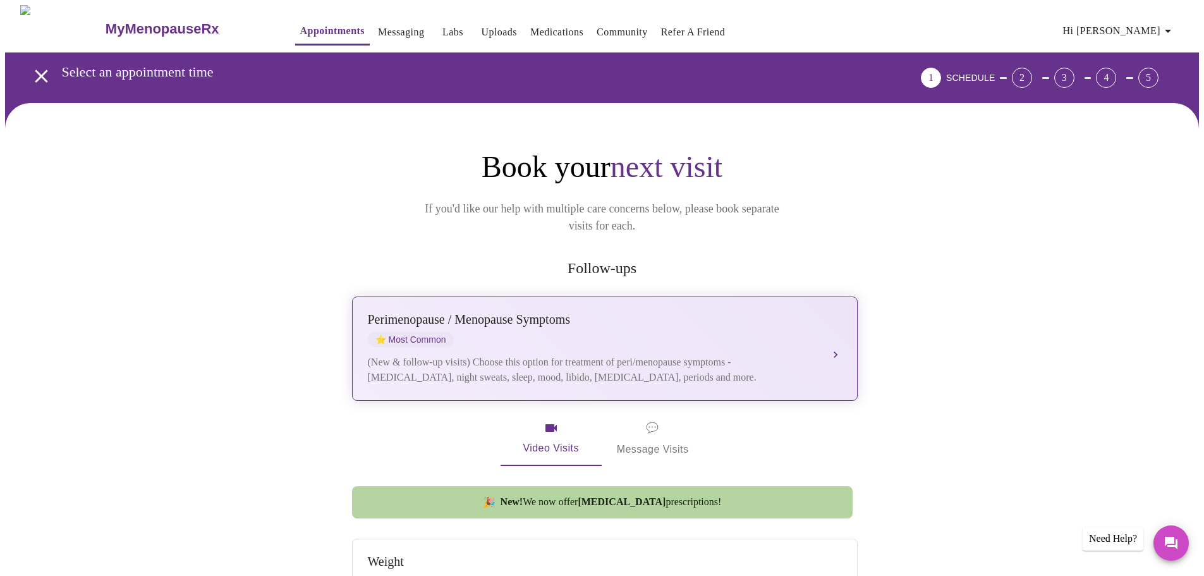
click at [723, 328] on div "Perimenopause / Menopause Symptoms ⭐ Most Common" at bounding box center [592, 329] width 449 height 35
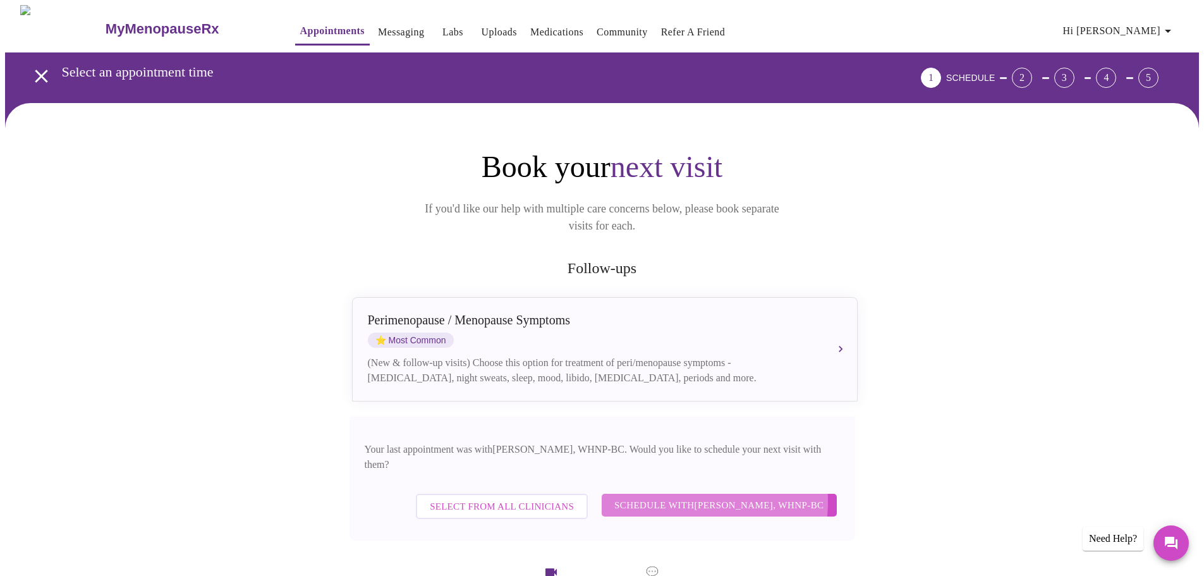
click at [694, 497] on span "Schedule with Meghan Matz, WHNP-BC" at bounding box center [720, 505] width 210 height 16
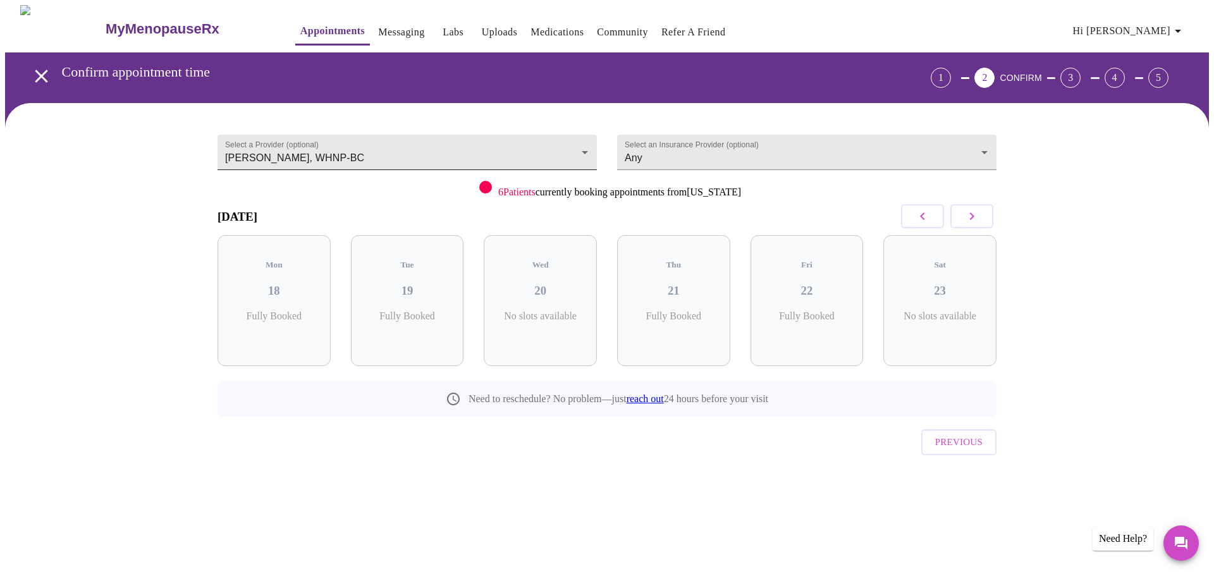
click at [560, 140] on body "MyMenopauseRx Appointments Messaging Labs Uploads Medications Community Refer a…" at bounding box center [607, 261] width 1204 height 513
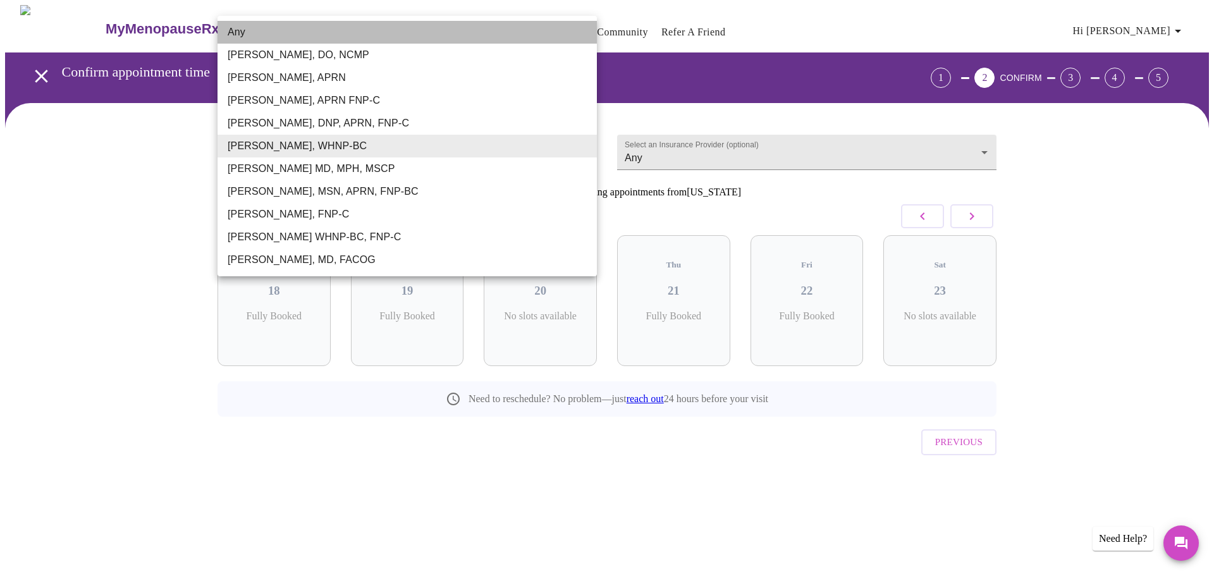
click at [257, 28] on li "Any" at bounding box center [406, 32] width 379 height 23
type input "Any"
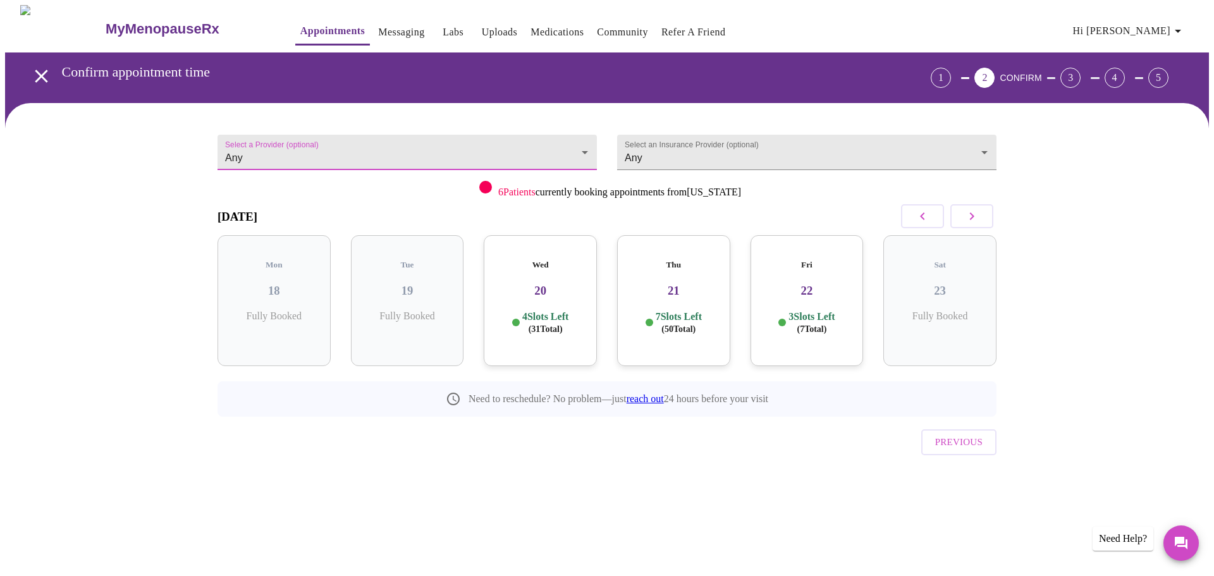
click at [566, 284] on h3 "20" at bounding box center [540, 291] width 93 height 14
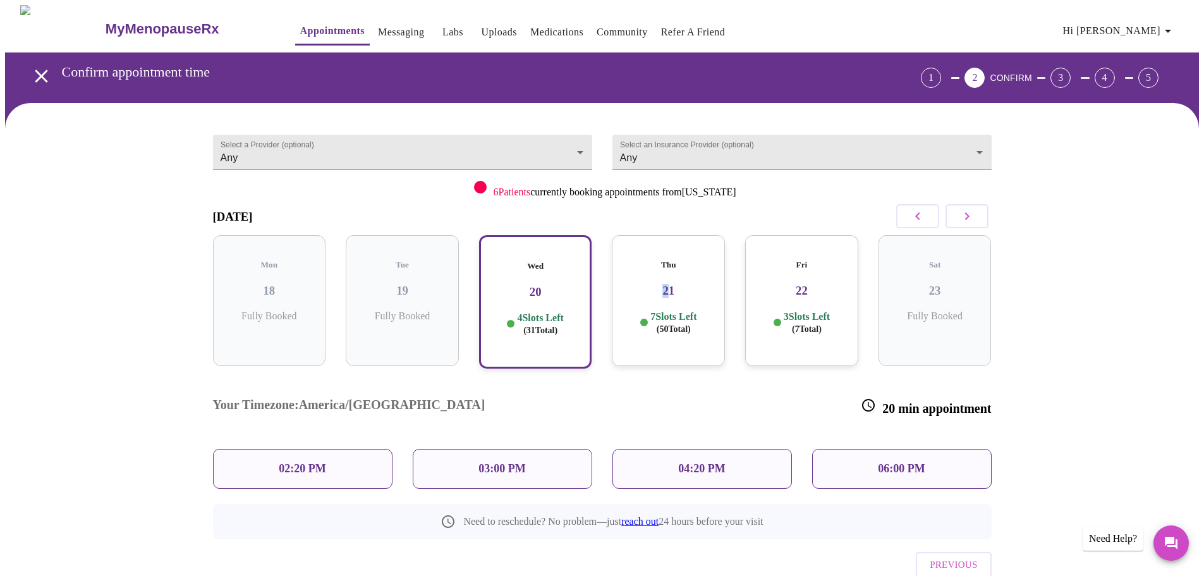
click at [664, 284] on h3 "21" at bounding box center [668, 291] width 93 height 14
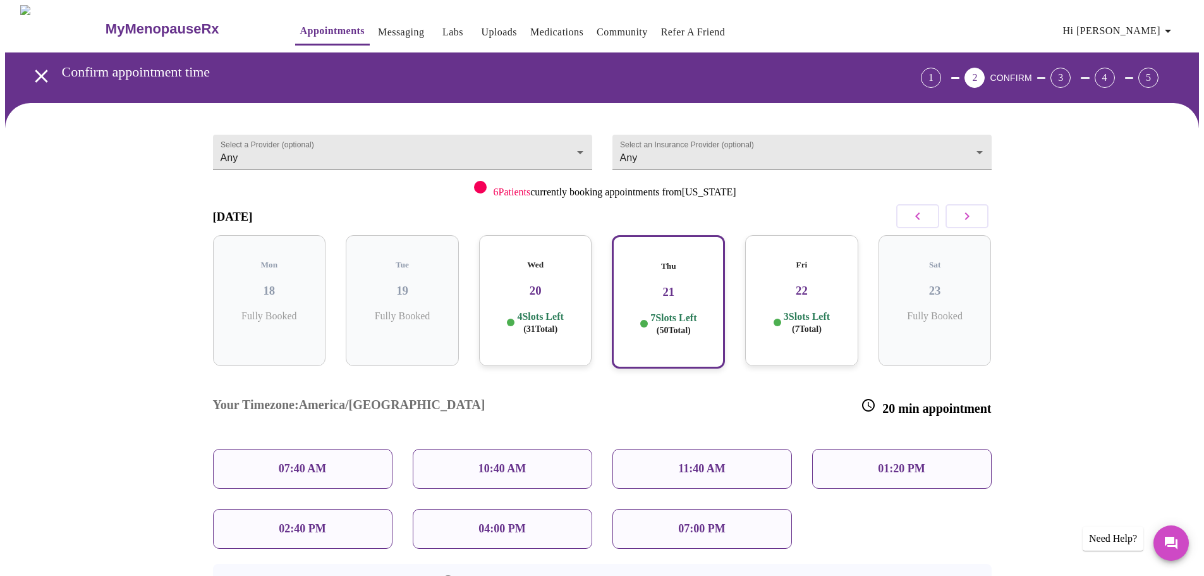
click at [516, 462] on p "10:40 AM" at bounding box center [503, 468] width 48 height 13
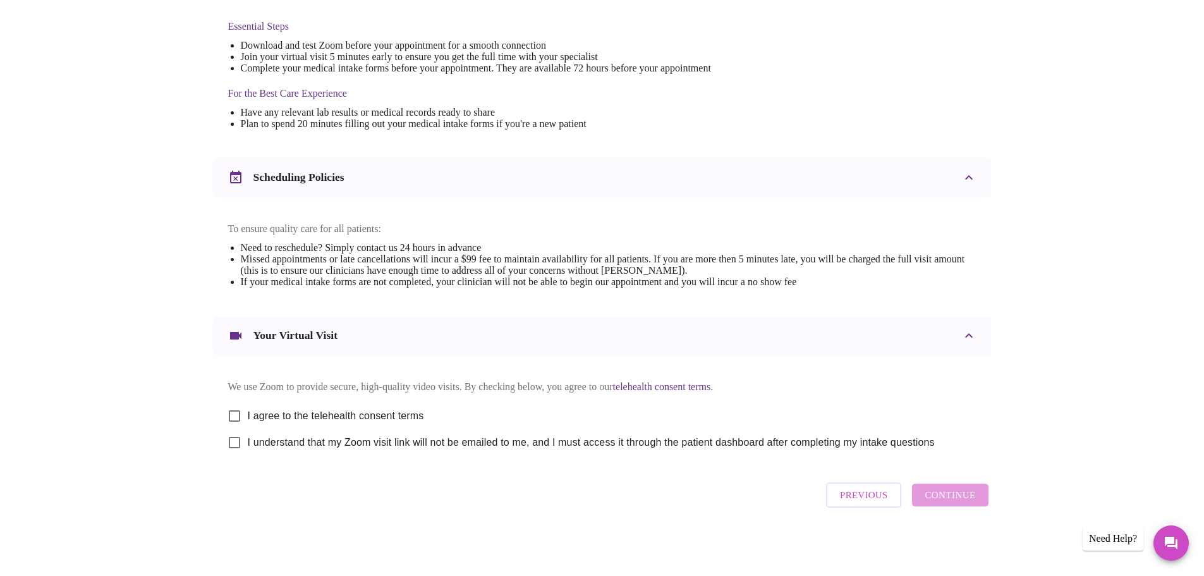
scroll to position [341, 0]
click at [236, 410] on input "I agree to the telehealth consent terms" at bounding box center [234, 416] width 27 height 27
checkbox input "true"
click at [235, 442] on input "I understand that my Zoom visit link will not be emailed to me, and I must acce…" at bounding box center [234, 442] width 27 height 27
checkbox input "true"
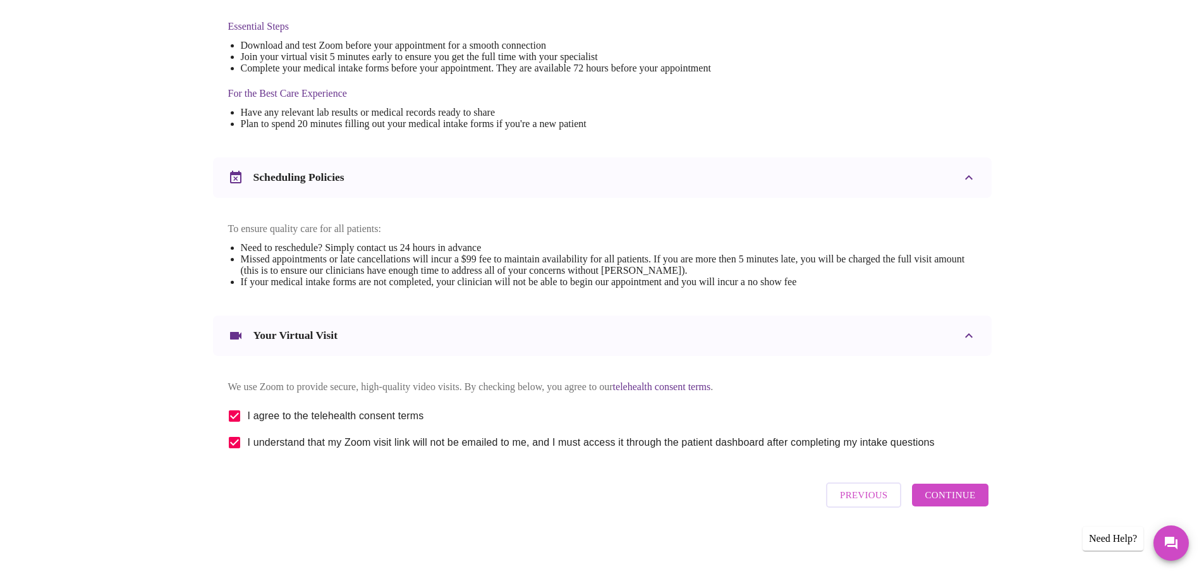
click at [967, 499] on span "Continue" at bounding box center [950, 495] width 51 height 16
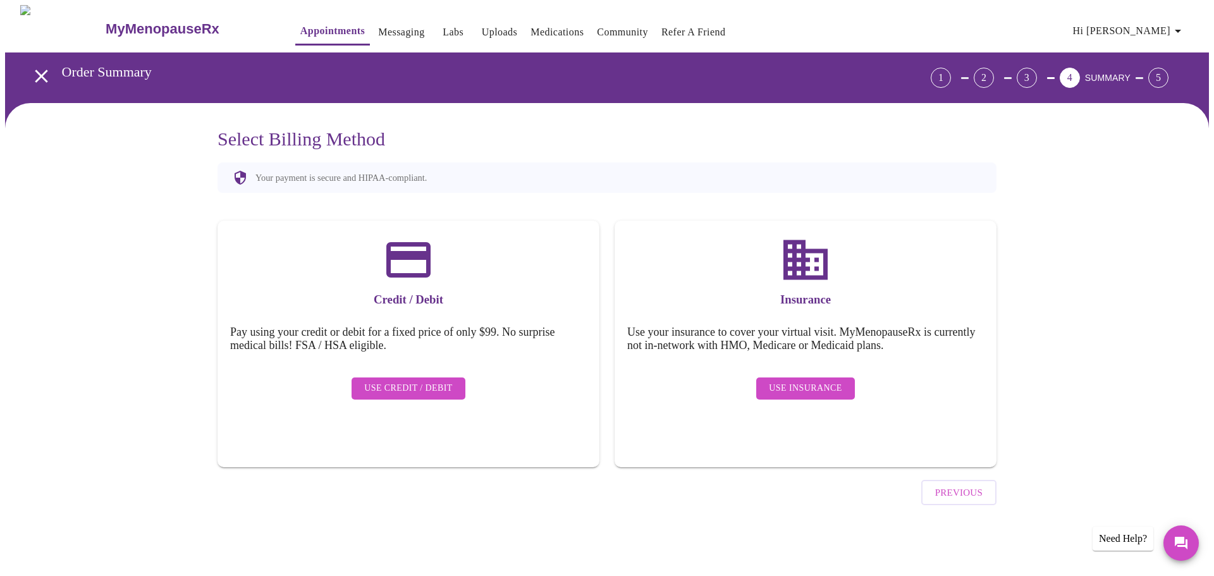
click at [800, 381] on span "Use Insurance" at bounding box center [805, 389] width 73 height 16
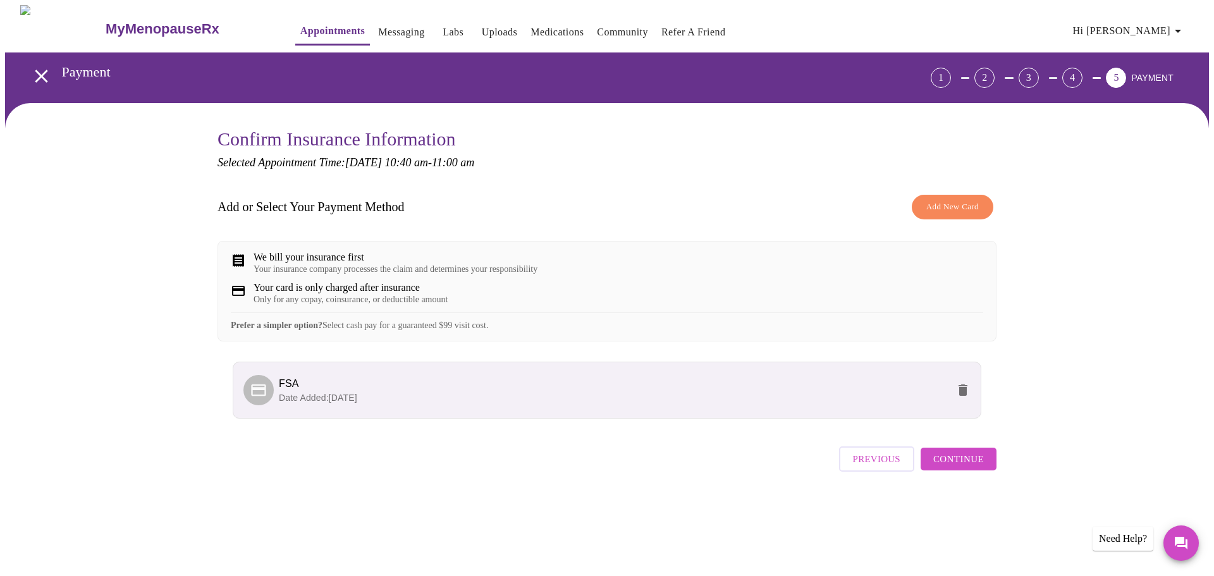
click at [420, 391] on span "FSA" at bounding box center [613, 383] width 669 height 15
click at [503, 391] on span "FSA" at bounding box center [613, 383] width 669 height 15
click at [973, 467] on span "Continue" at bounding box center [958, 459] width 51 height 16
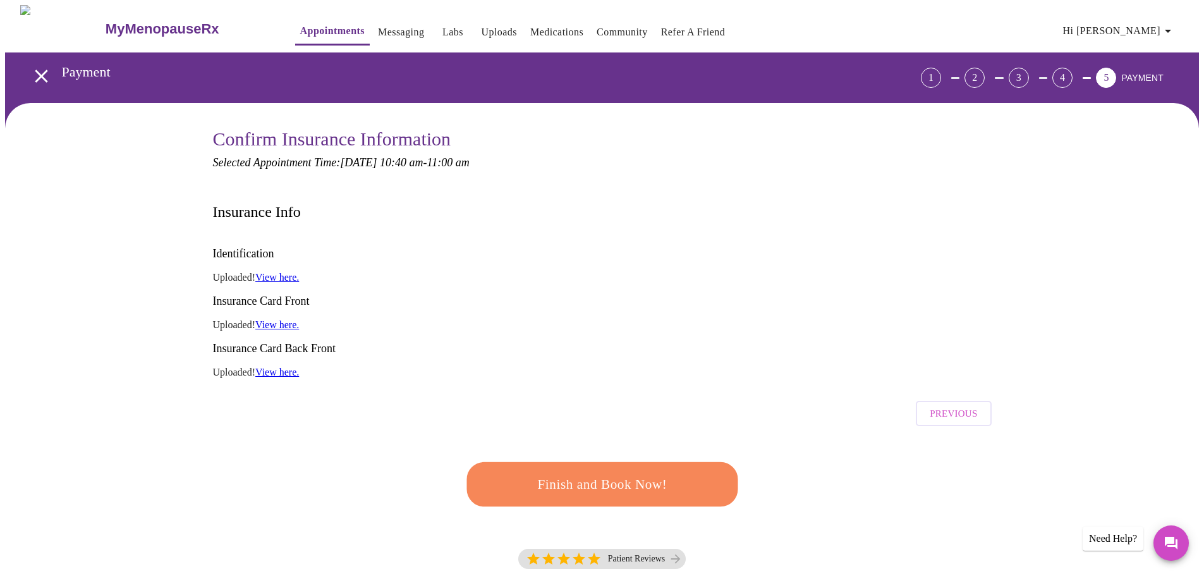
click at [284, 272] on link "View here." at bounding box center [277, 277] width 44 height 11
click at [630, 473] on span "Finish and Book Now!" at bounding box center [603, 484] width 234 height 23
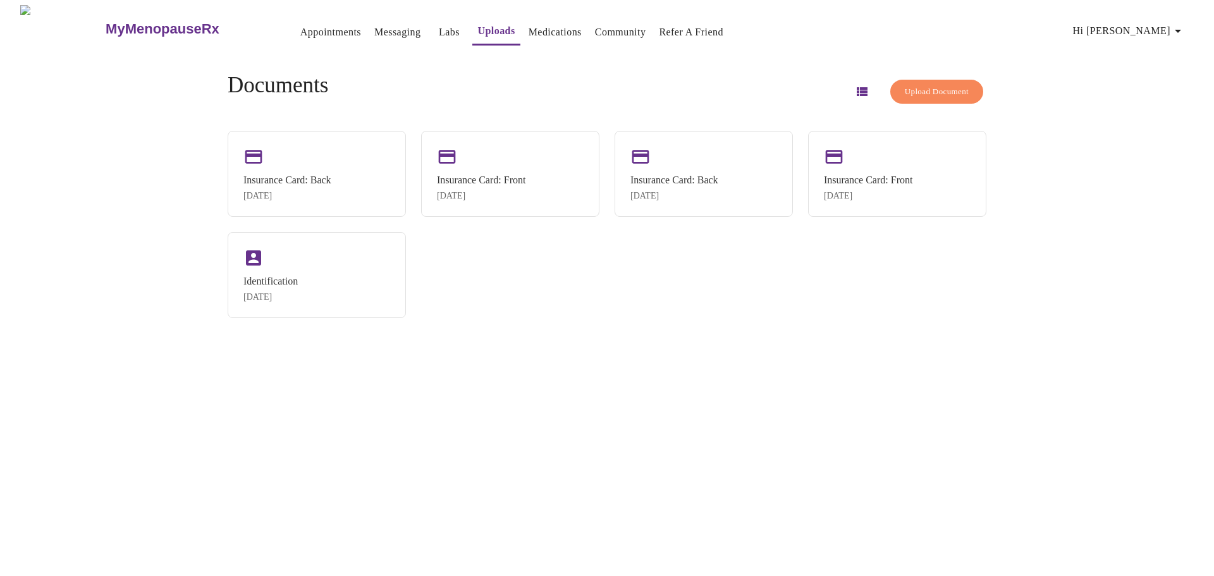
click at [854, 86] on icon "button" at bounding box center [861, 91] width 15 height 15
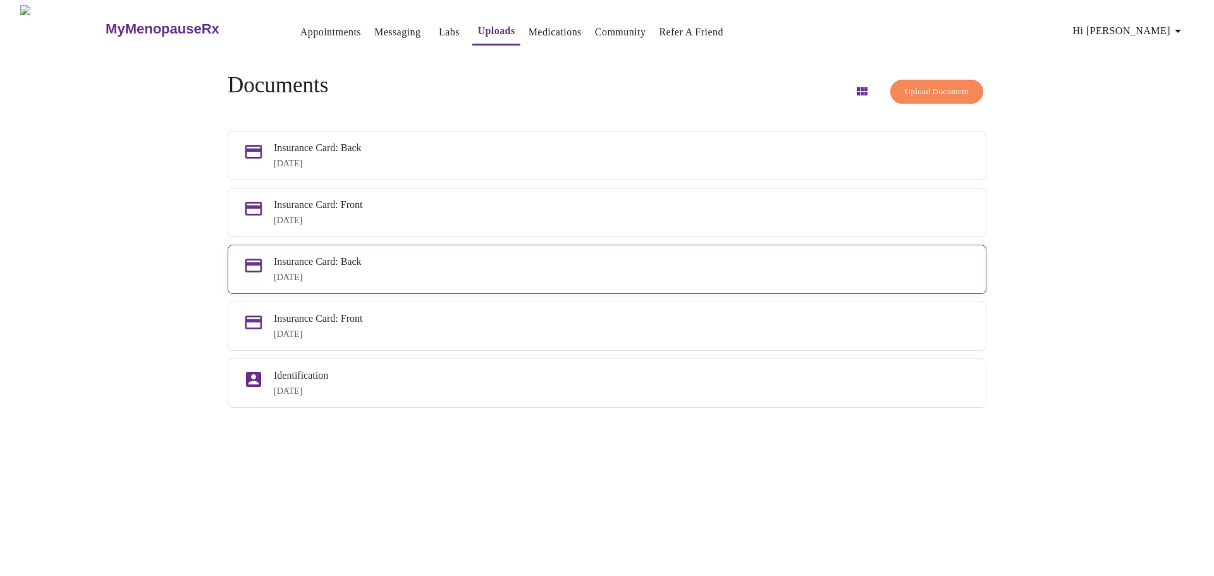
click at [320, 283] on div "[DATE]" at bounding box center [622, 277] width 697 height 10
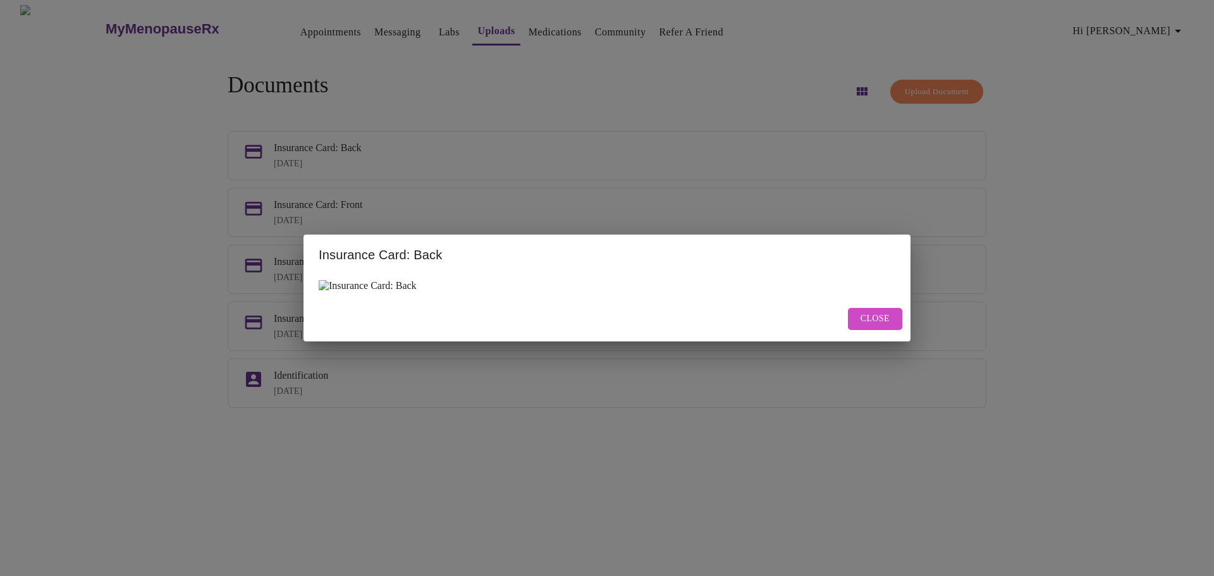
click at [883, 318] on span "Close" at bounding box center [874, 319] width 29 height 16
